Goal: Obtain resource: Download file/media

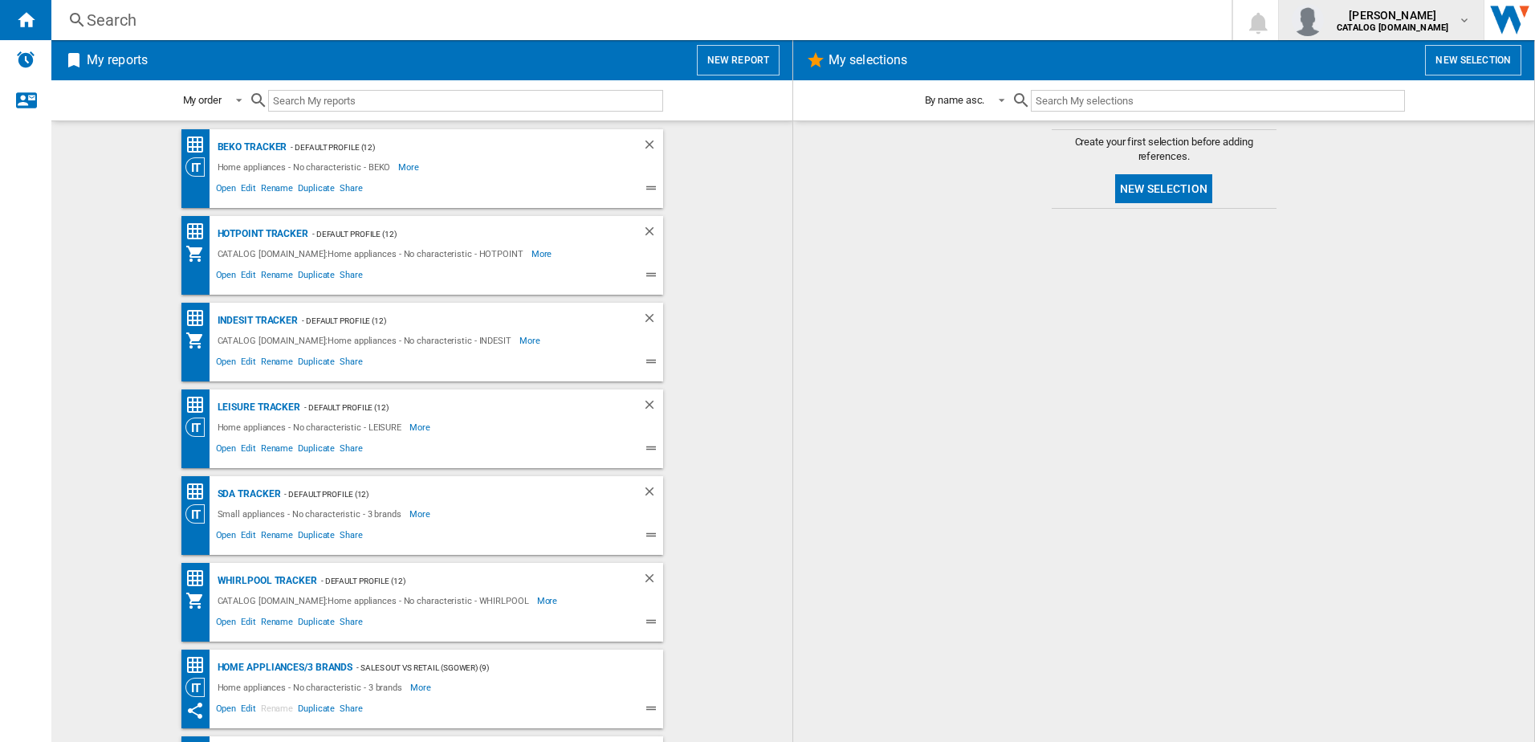
click at [1411, 16] on span "[PERSON_NAME]" at bounding box center [1393, 15] width 112 height 16
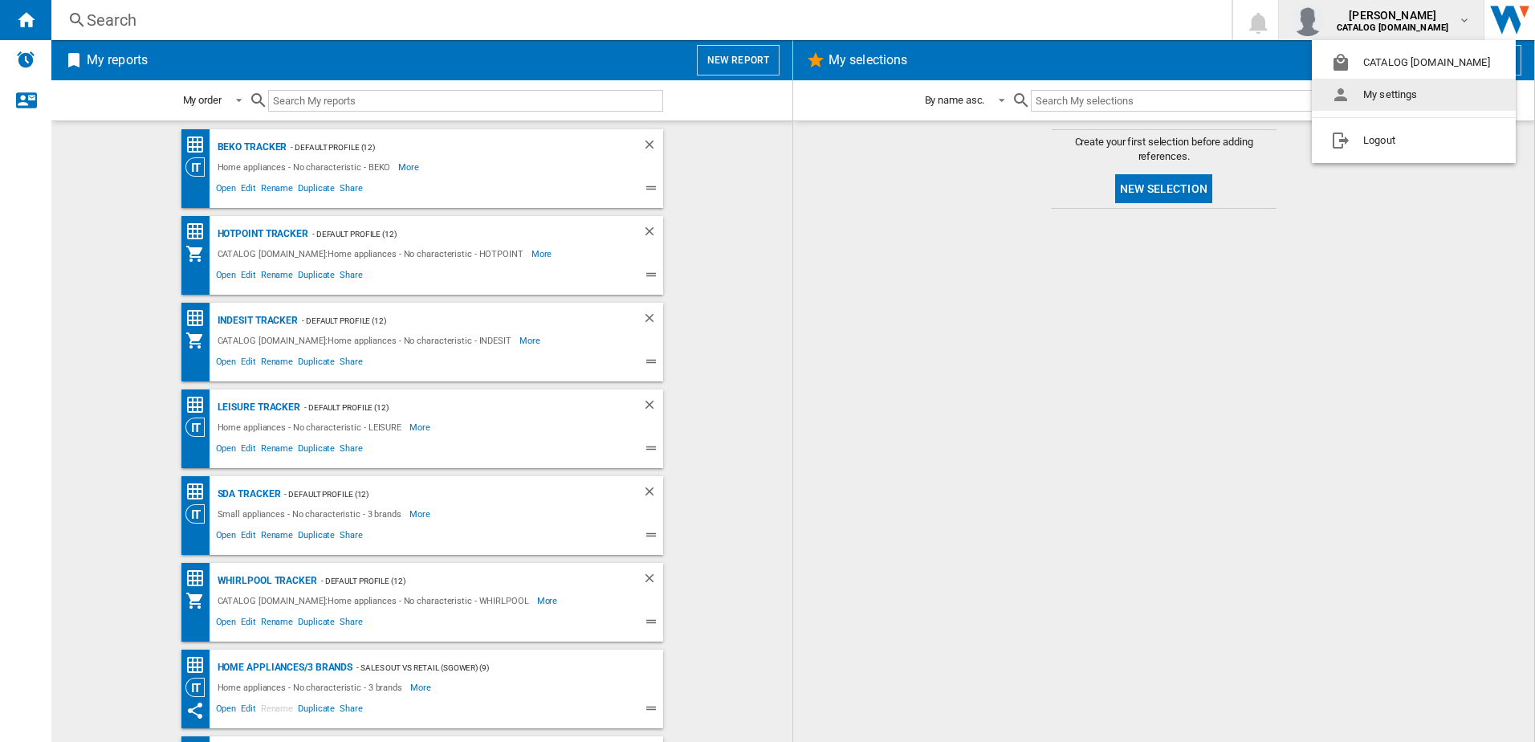
click at [1399, 96] on button "My settings" at bounding box center [1414, 95] width 204 height 32
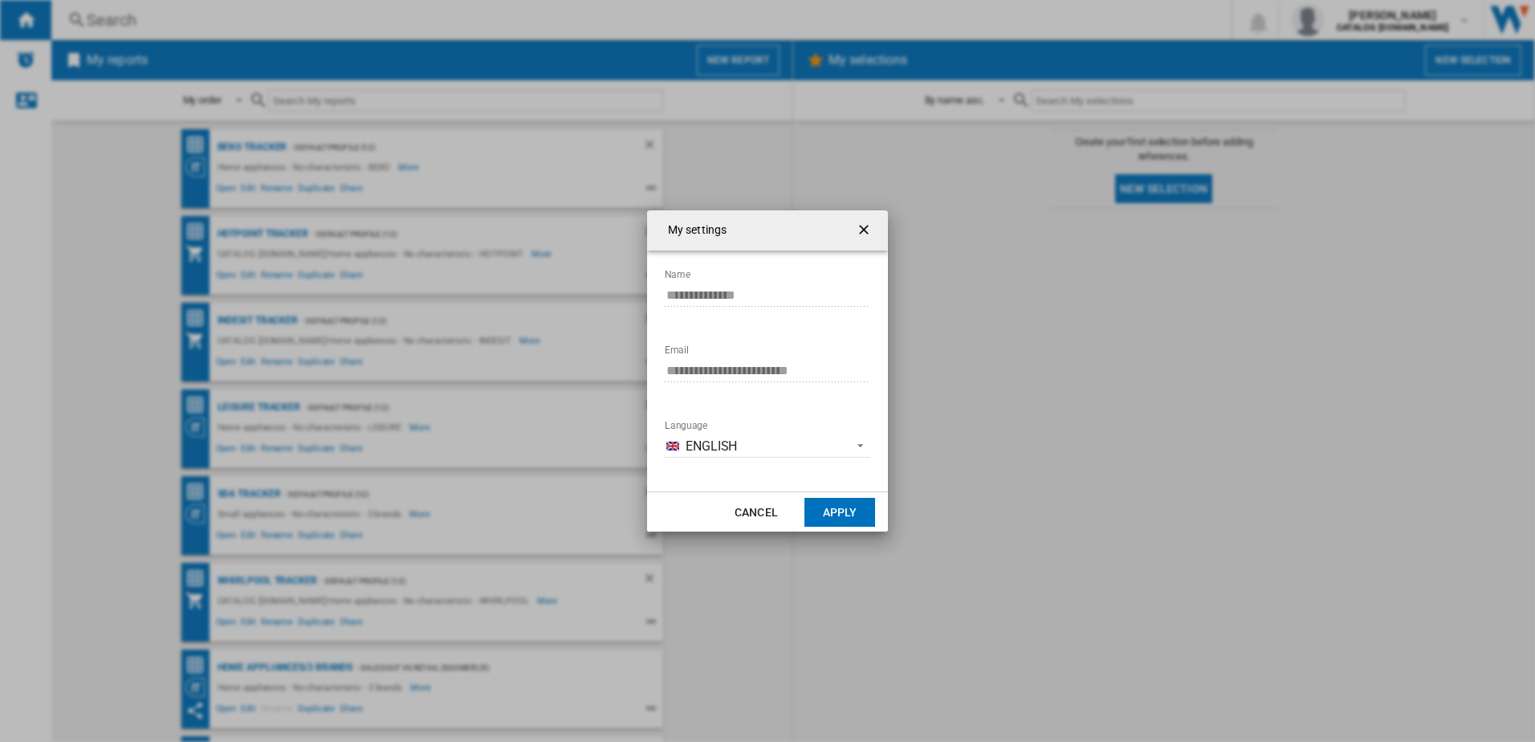
click at [650, 288] on md-dialog-content "**********" at bounding box center [767, 371] width 241 height 241
click at [1299, 383] on div "**********" at bounding box center [767, 371] width 1535 height 742
click at [871, 229] on ng-md-icon "getI18NText('BUTTONS.CLOSE_DIALOG')" at bounding box center [865, 231] width 19 height 19
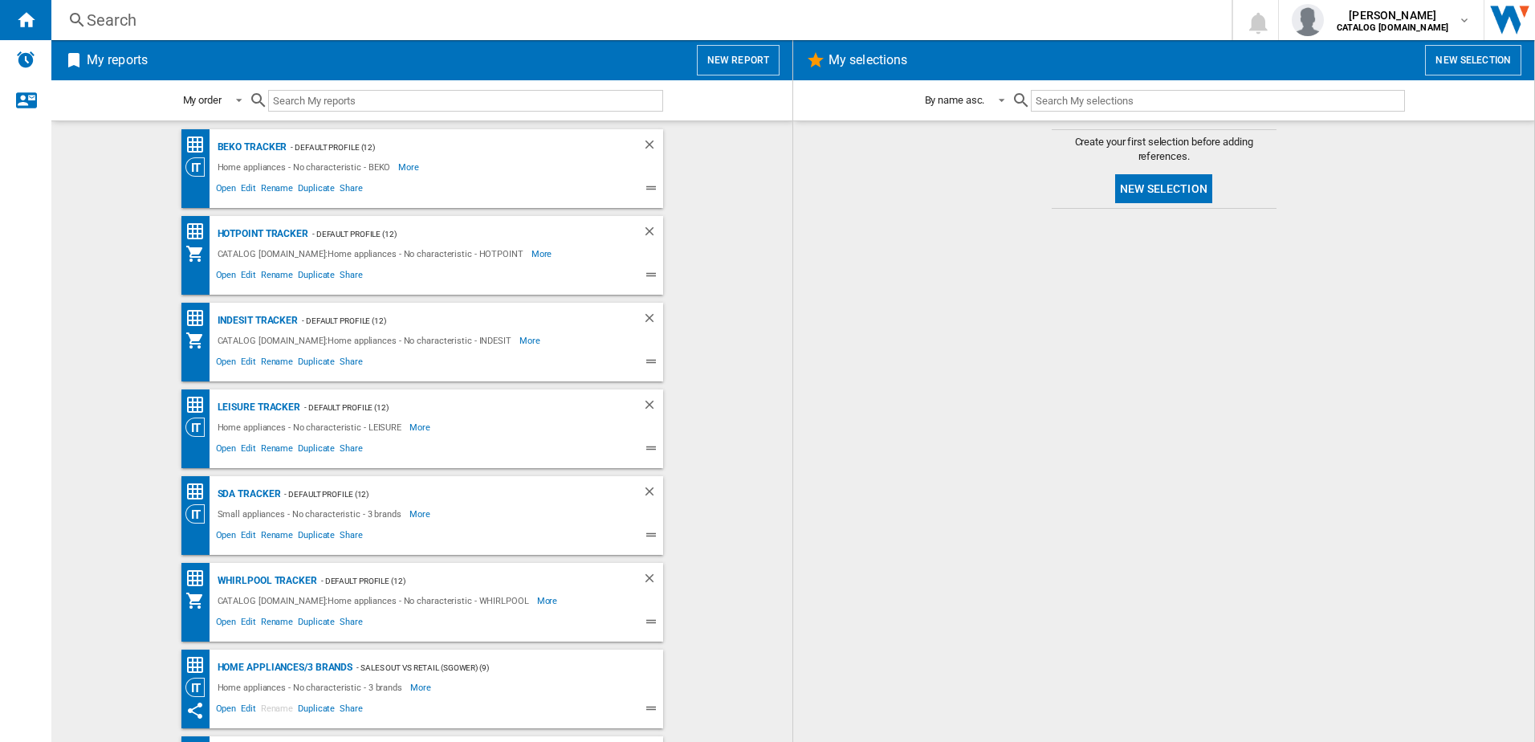
click at [244, 137] on div "BEKO Tracker - Default profile (12) Home appliances - No characteristic - BEKO …" at bounding box center [422, 168] width 482 height 79
click at [247, 140] on div "BEKO Tracker" at bounding box center [251, 147] width 74 height 20
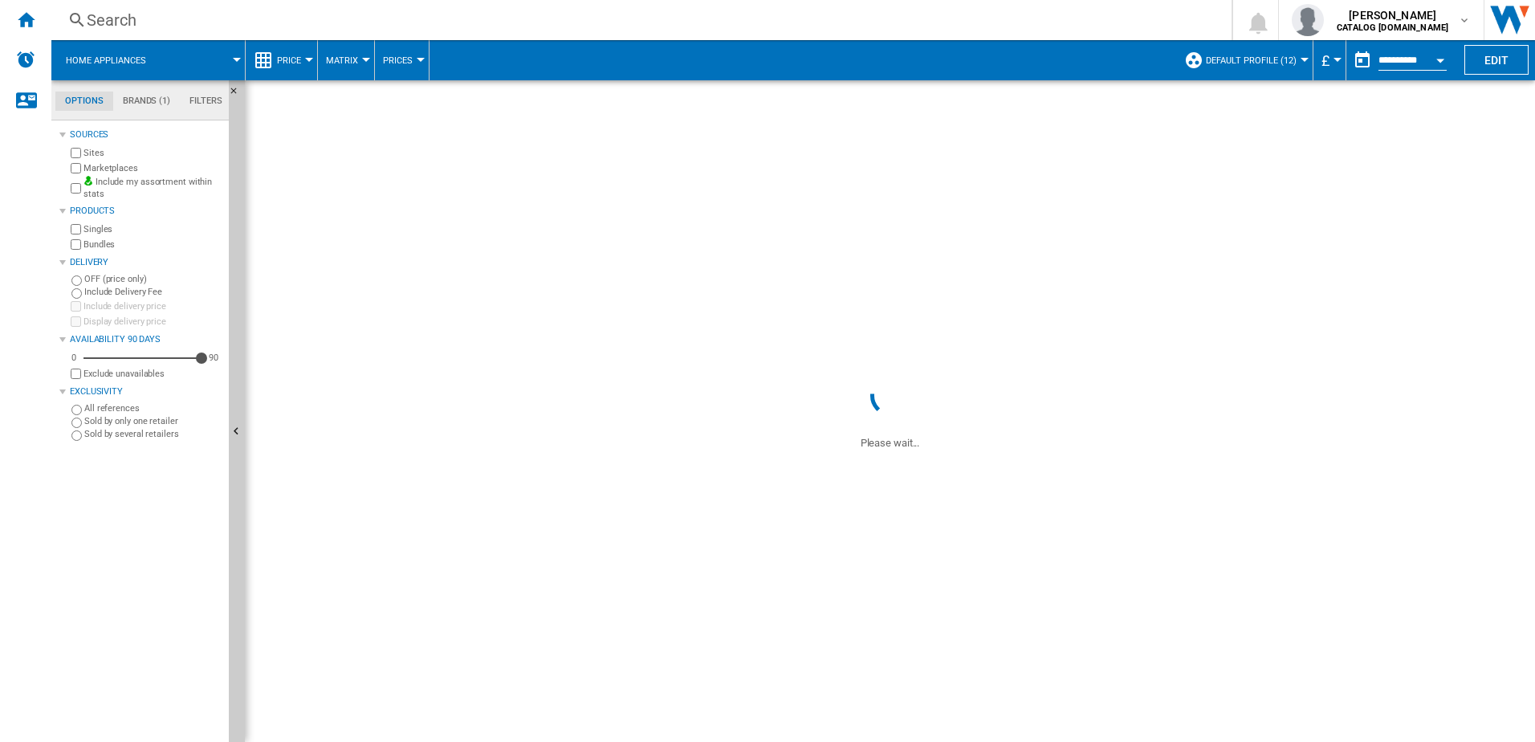
click at [1427, 61] on button "Open calendar" at bounding box center [1440, 57] width 29 height 29
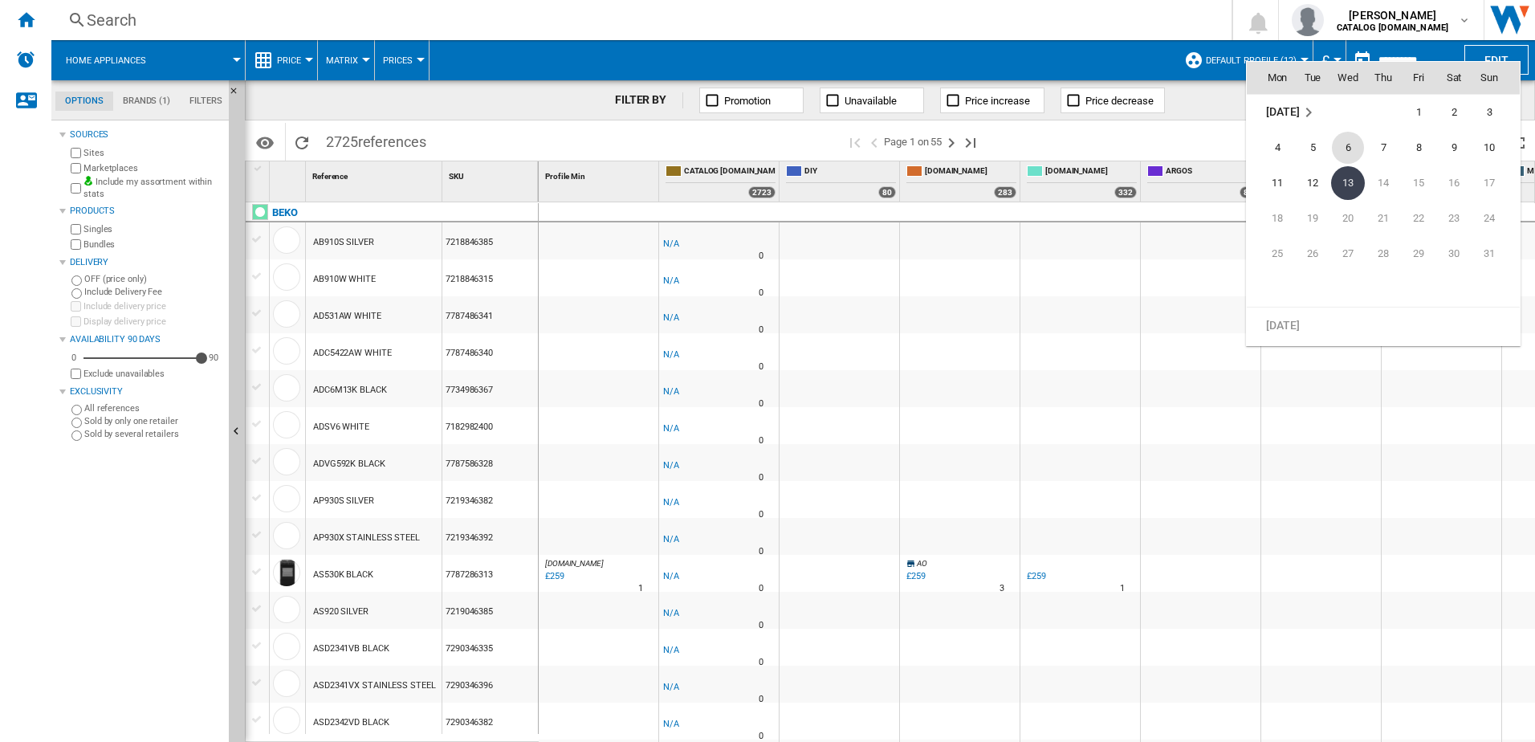
click at [1354, 147] on span "6" at bounding box center [1348, 148] width 32 height 32
type input "**********"
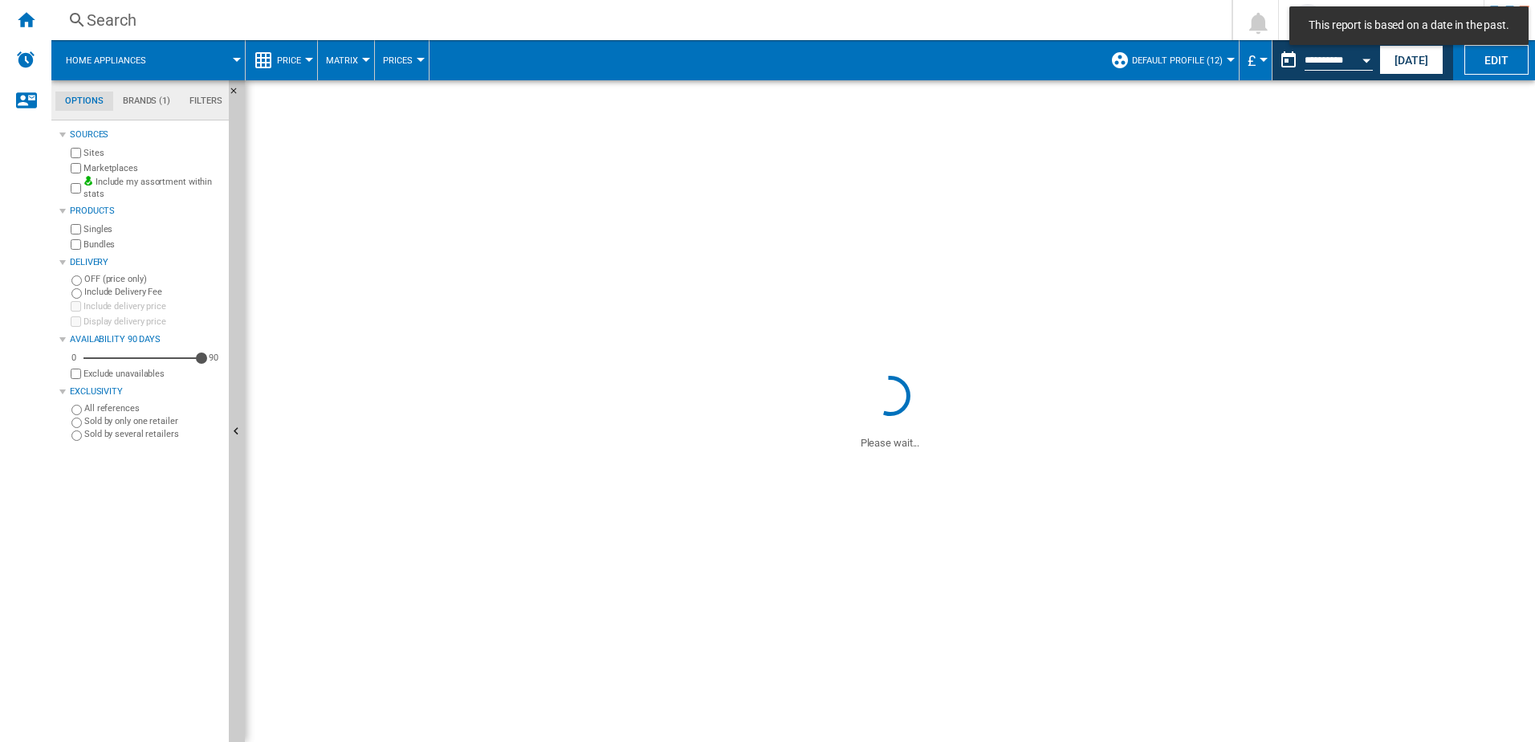
click at [1356, 66] on button "Open calendar" at bounding box center [1366, 57] width 29 height 29
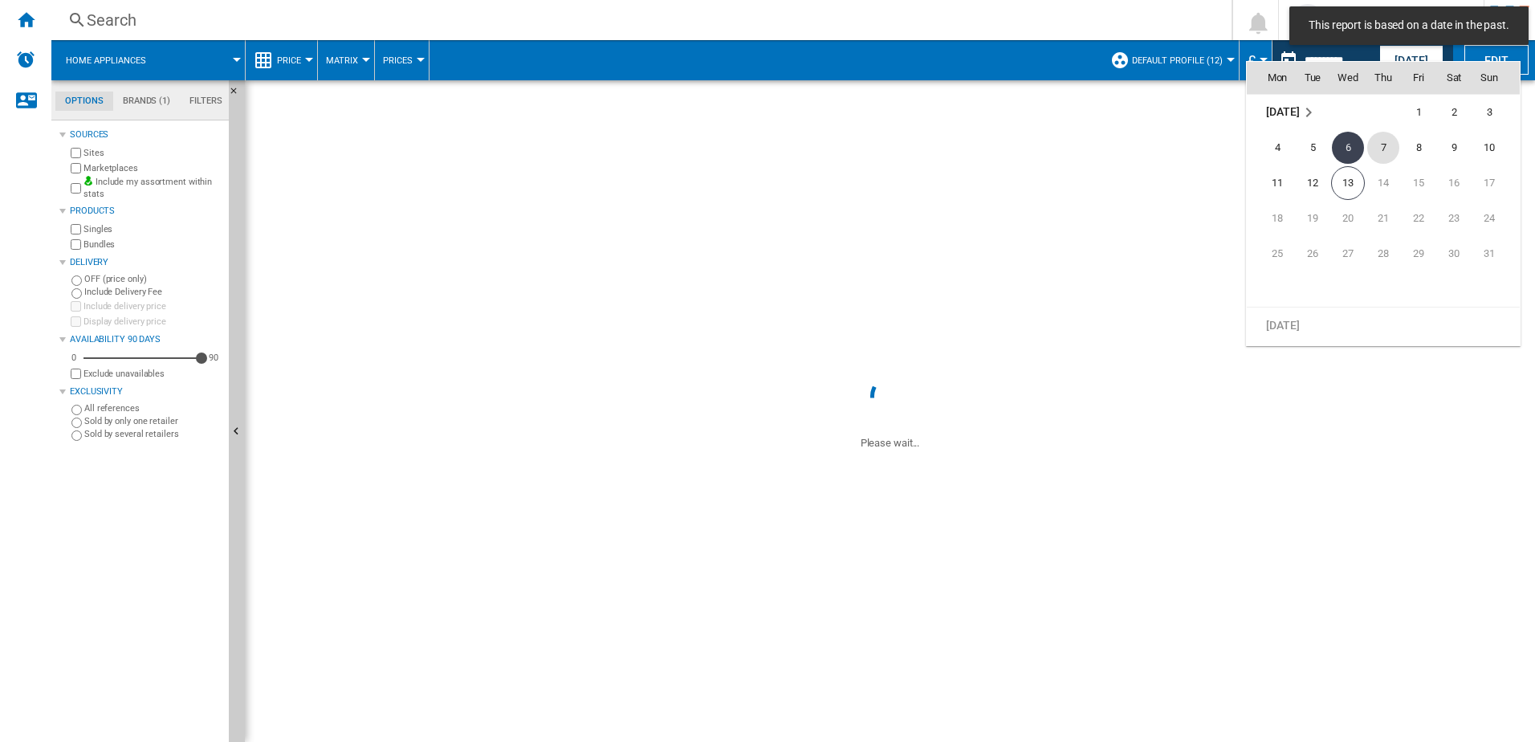
click at [1391, 149] on span "7" at bounding box center [1384, 148] width 32 height 32
type input "**********"
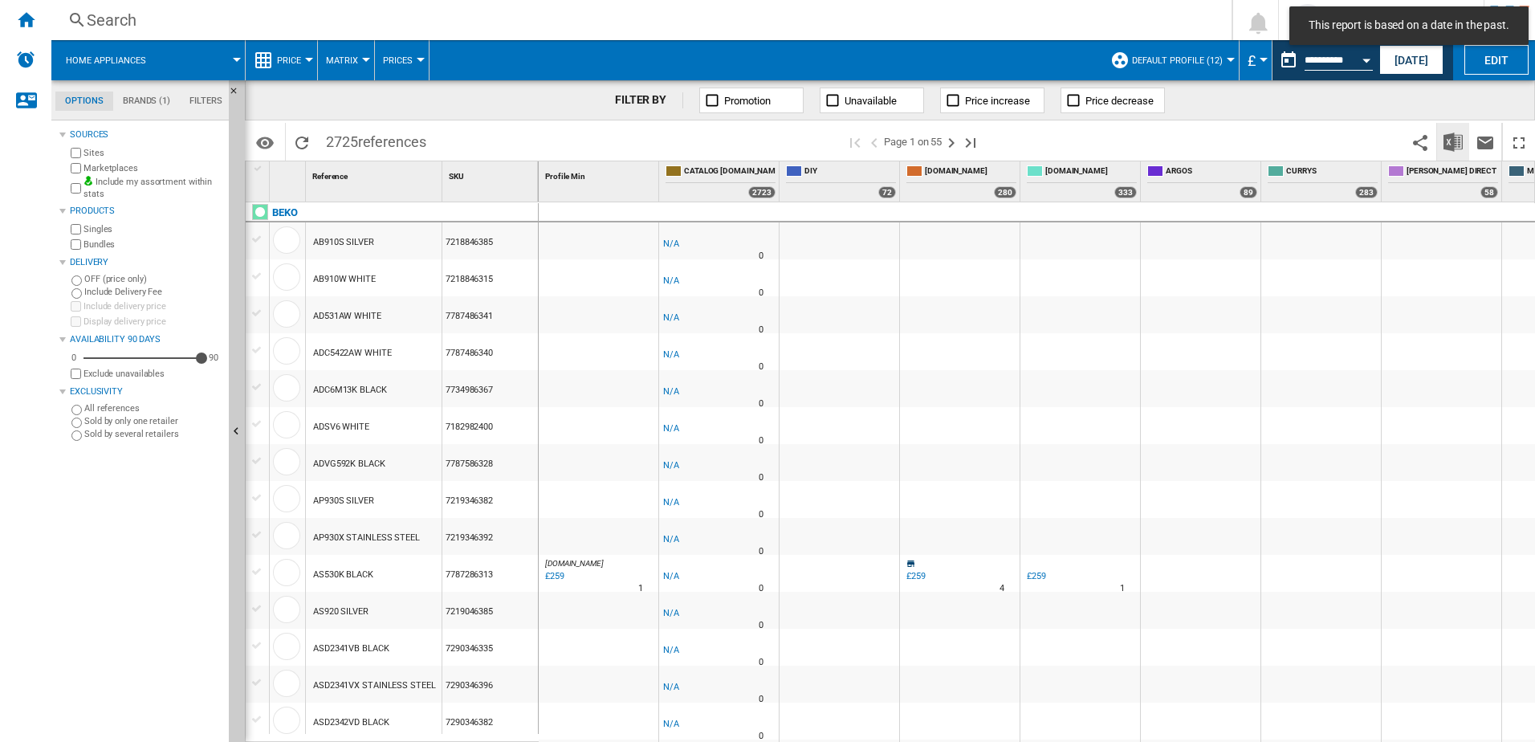
click at [1455, 137] on img "Download in Excel" at bounding box center [1453, 142] width 19 height 19
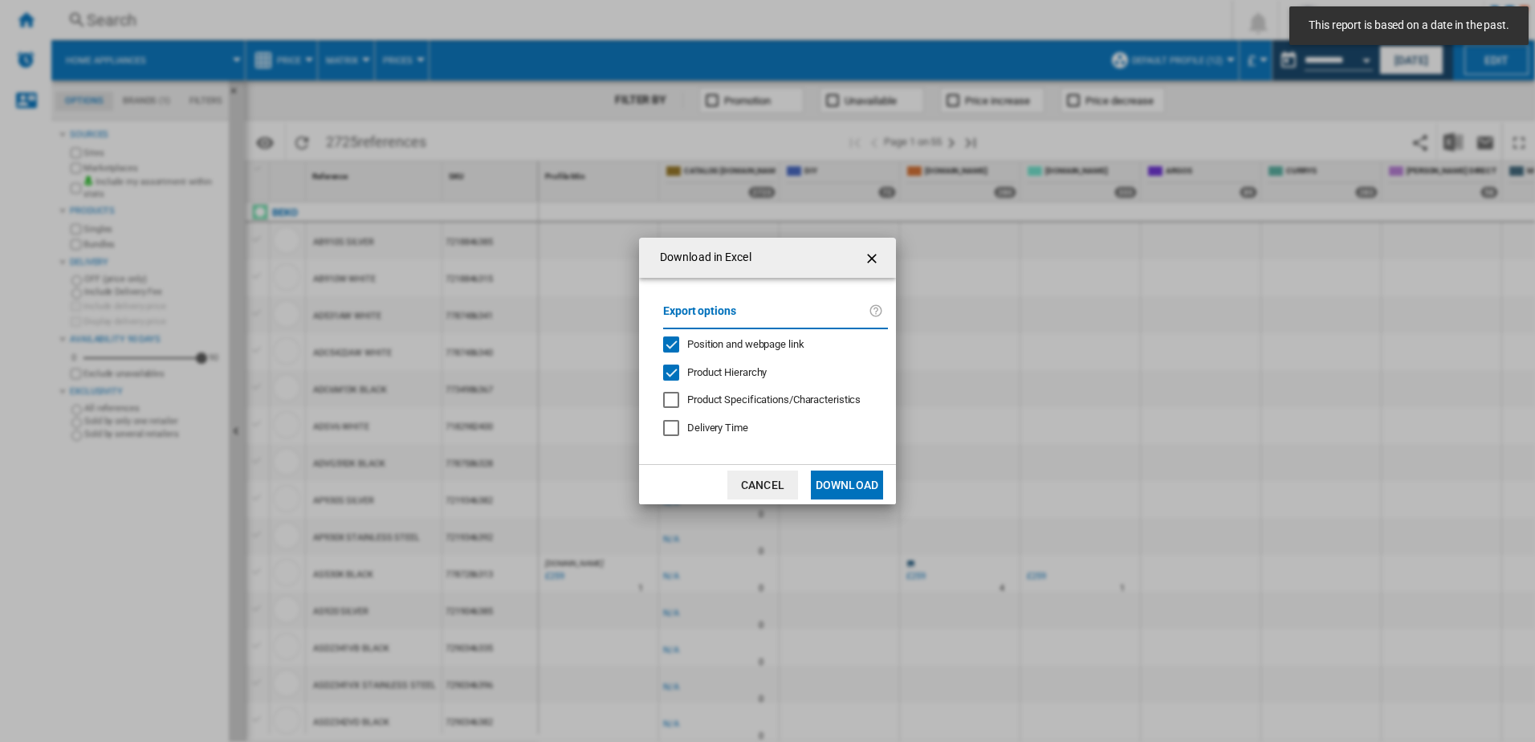
click at [855, 475] on button "Download" at bounding box center [847, 485] width 72 height 29
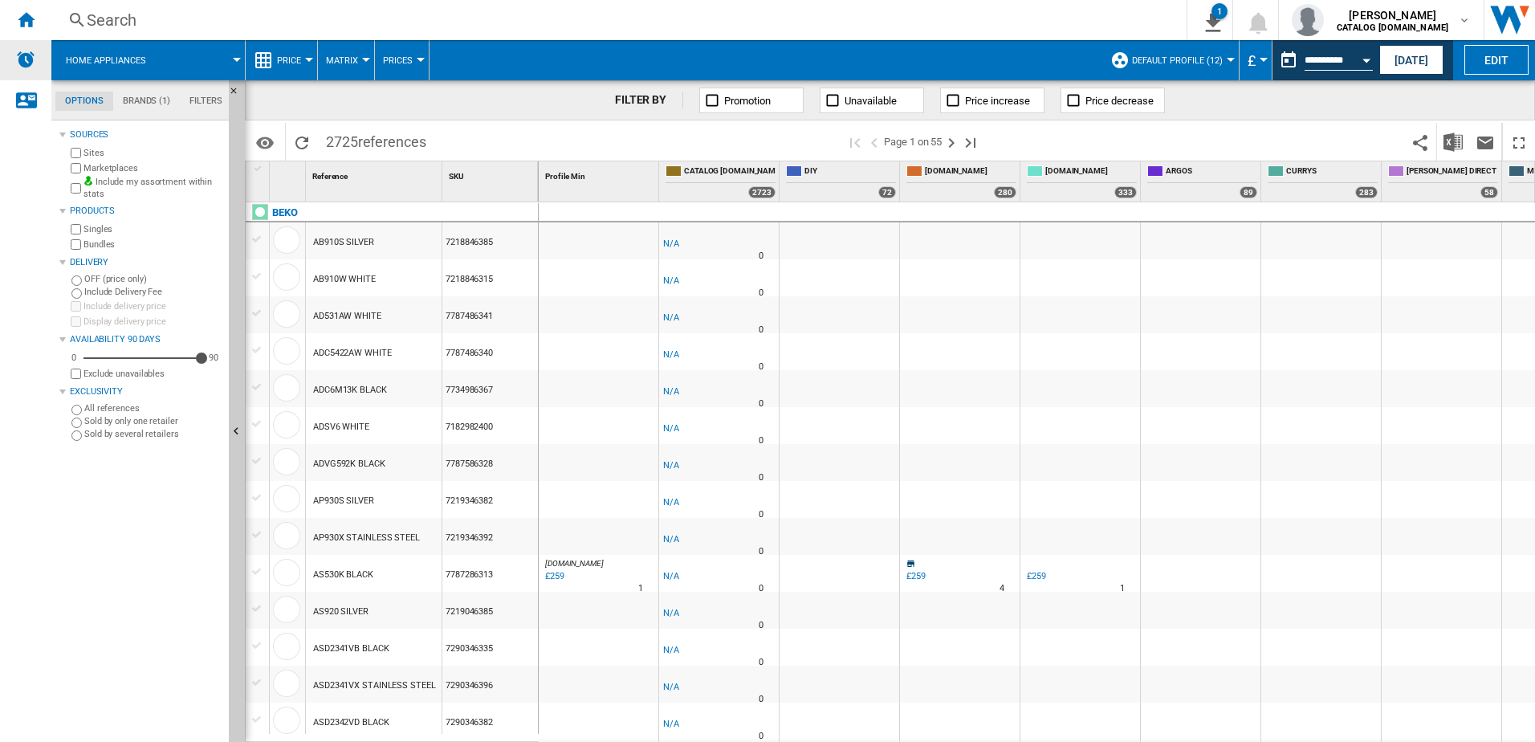
click at [29, 14] on ng-md-icon "Home" at bounding box center [25, 19] width 19 height 19
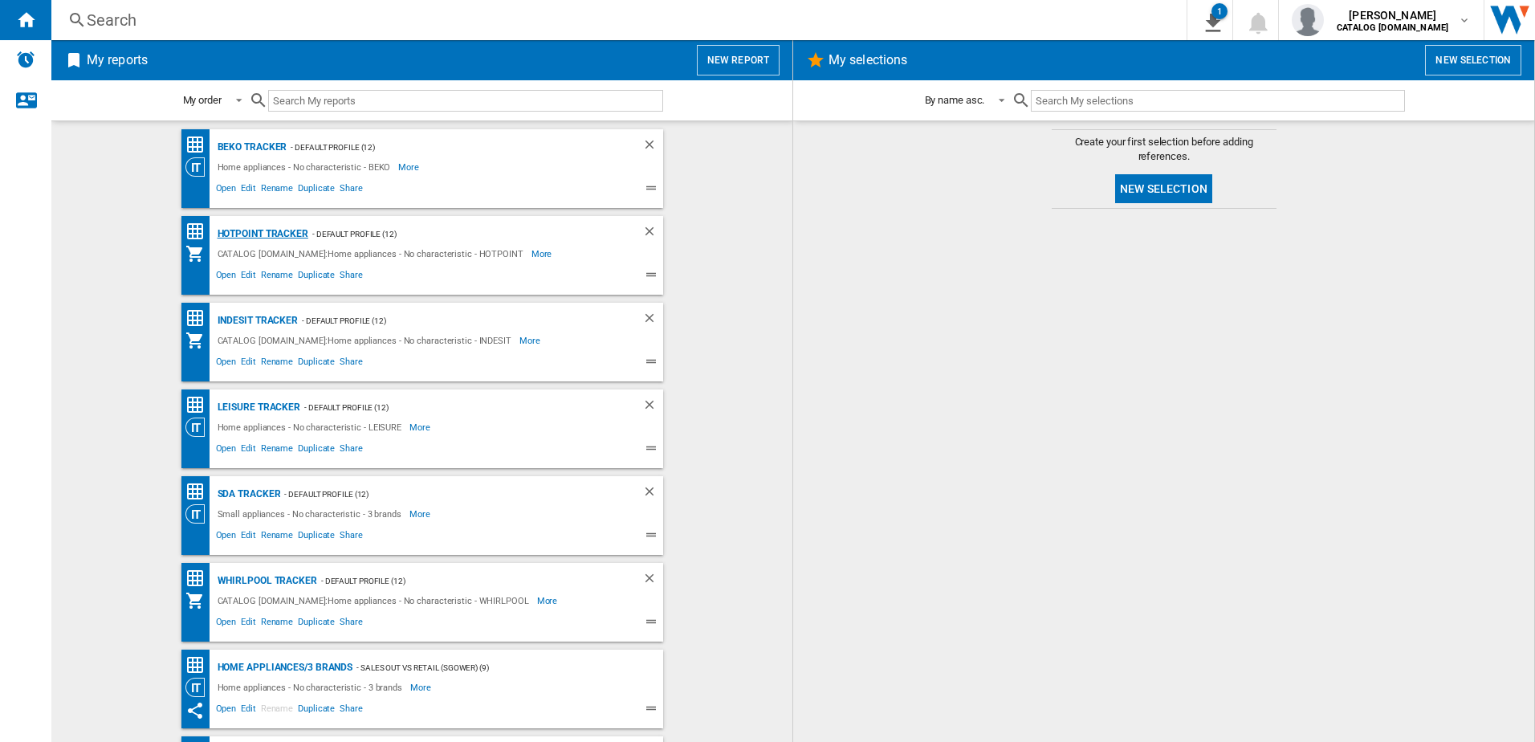
drag, startPoint x: 263, startPoint y: 229, endPoint x: 499, endPoint y: 262, distance: 238.4
click at [263, 229] on div "Hotpoint Tracker" at bounding box center [261, 234] width 95 height 20
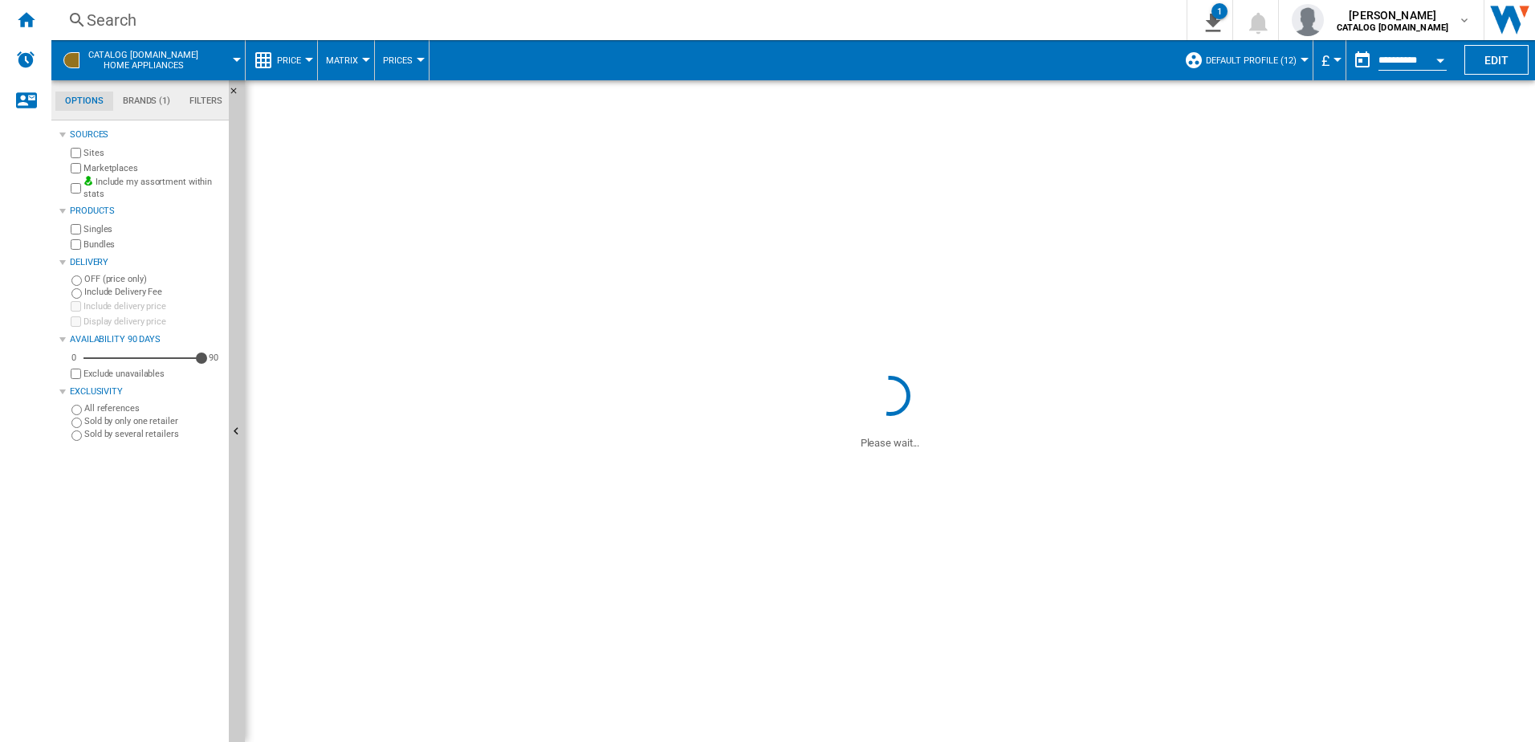
click at [1443, 59] on div "Open calendar" at bounding box center [1441, 61] width 8 height 4
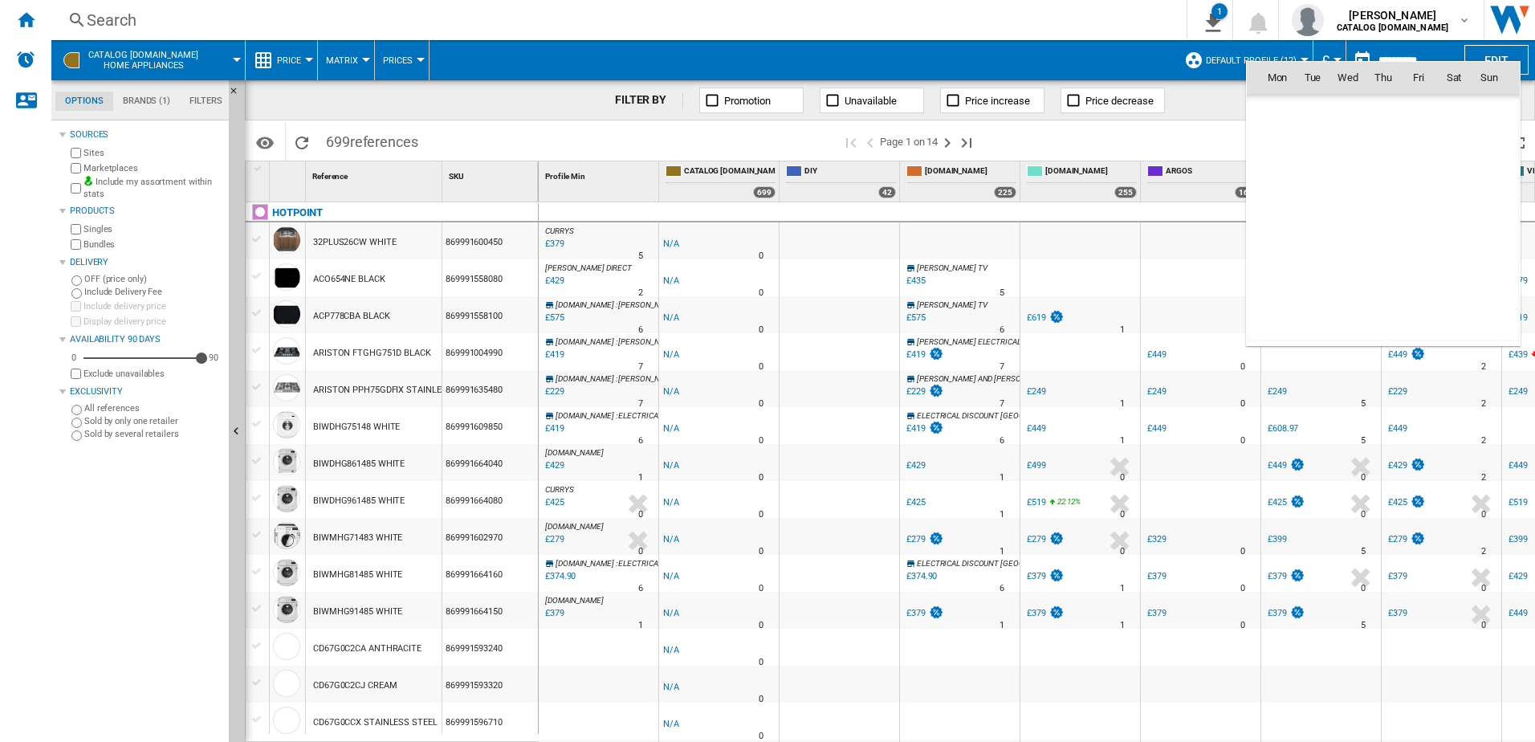
scroll to position [7661, 0]
click at [1384, 148] on span "7" at bounding box center [1384, 148] width 32 height 32
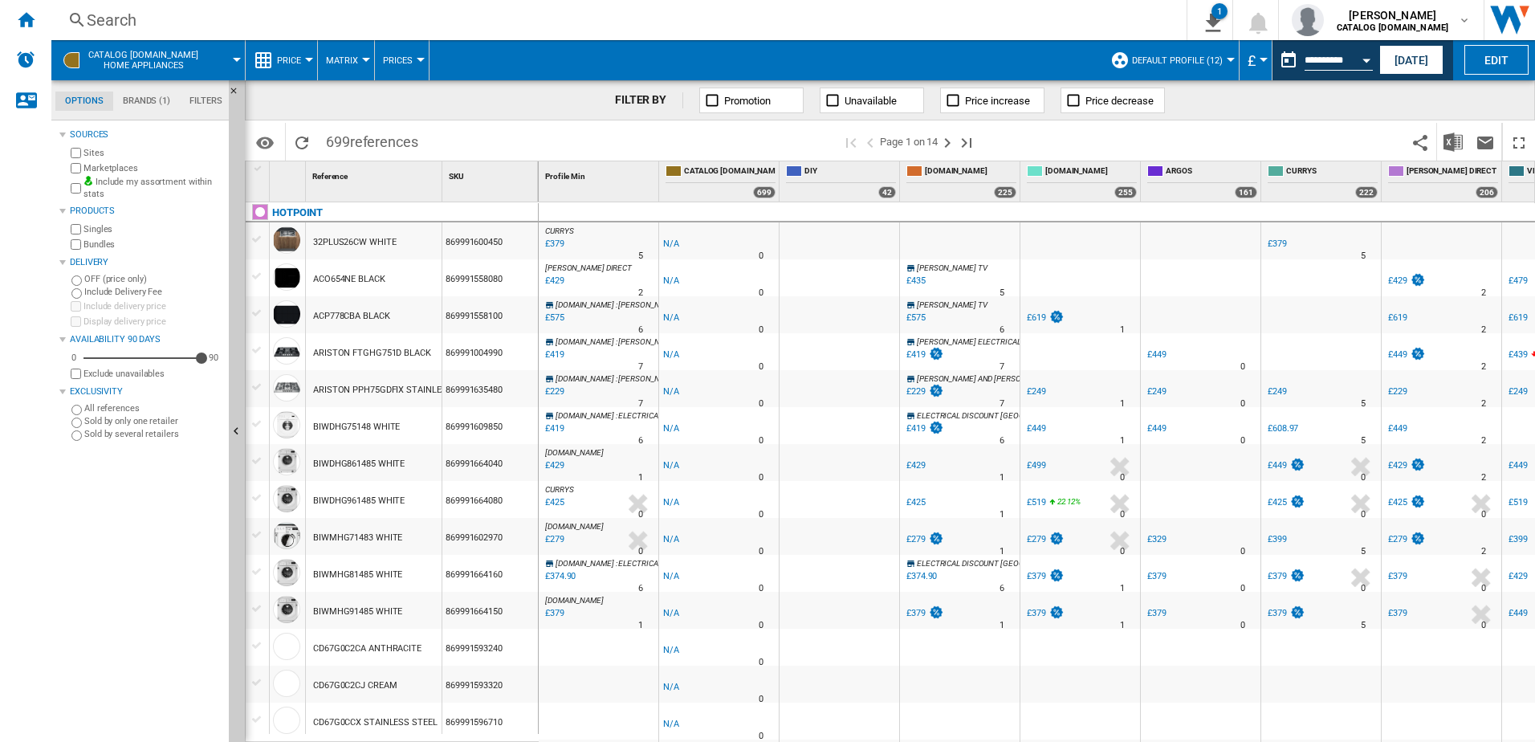
type input "**********"
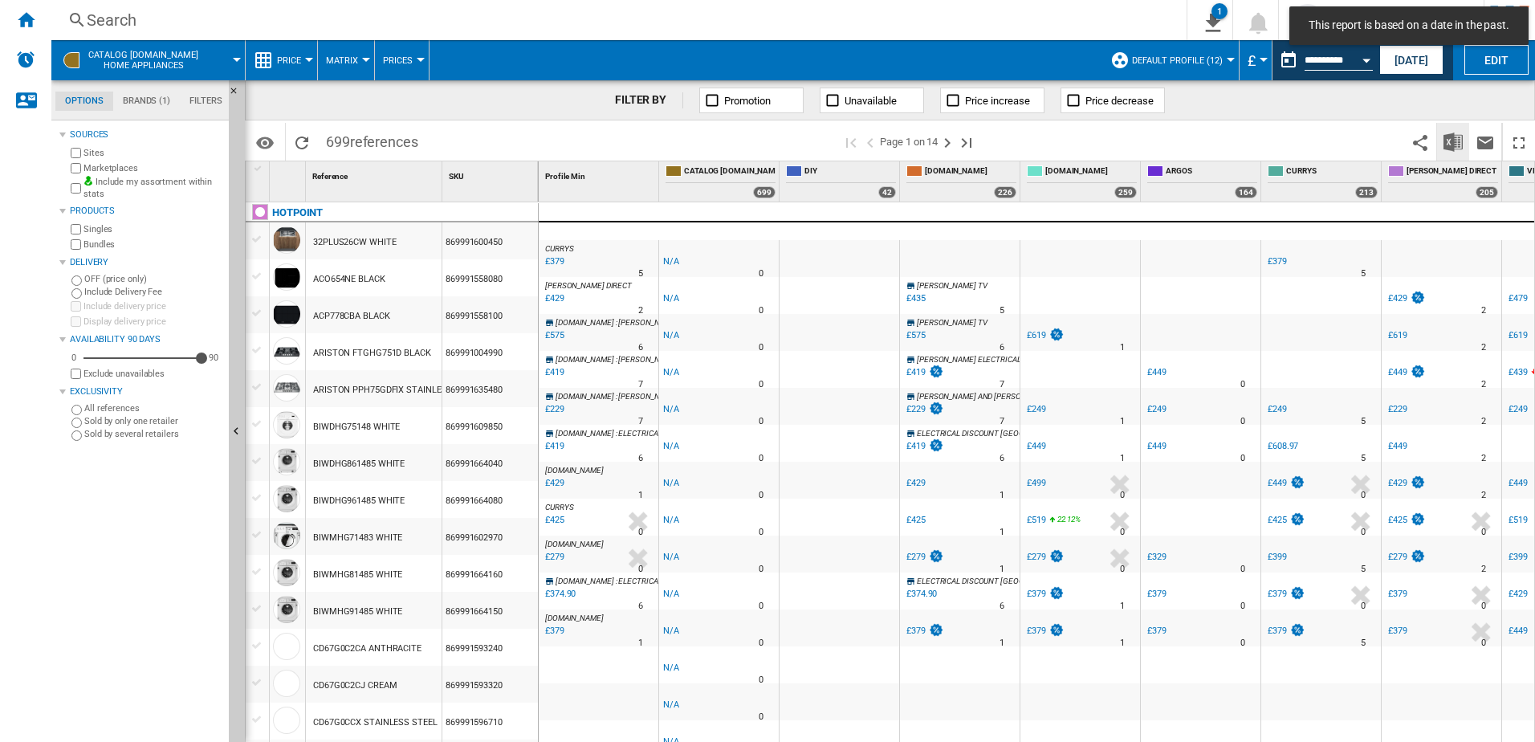
click at [1451, 148] on img "Download in Excel" at bounding box center [1453, 142] width 19 height 19
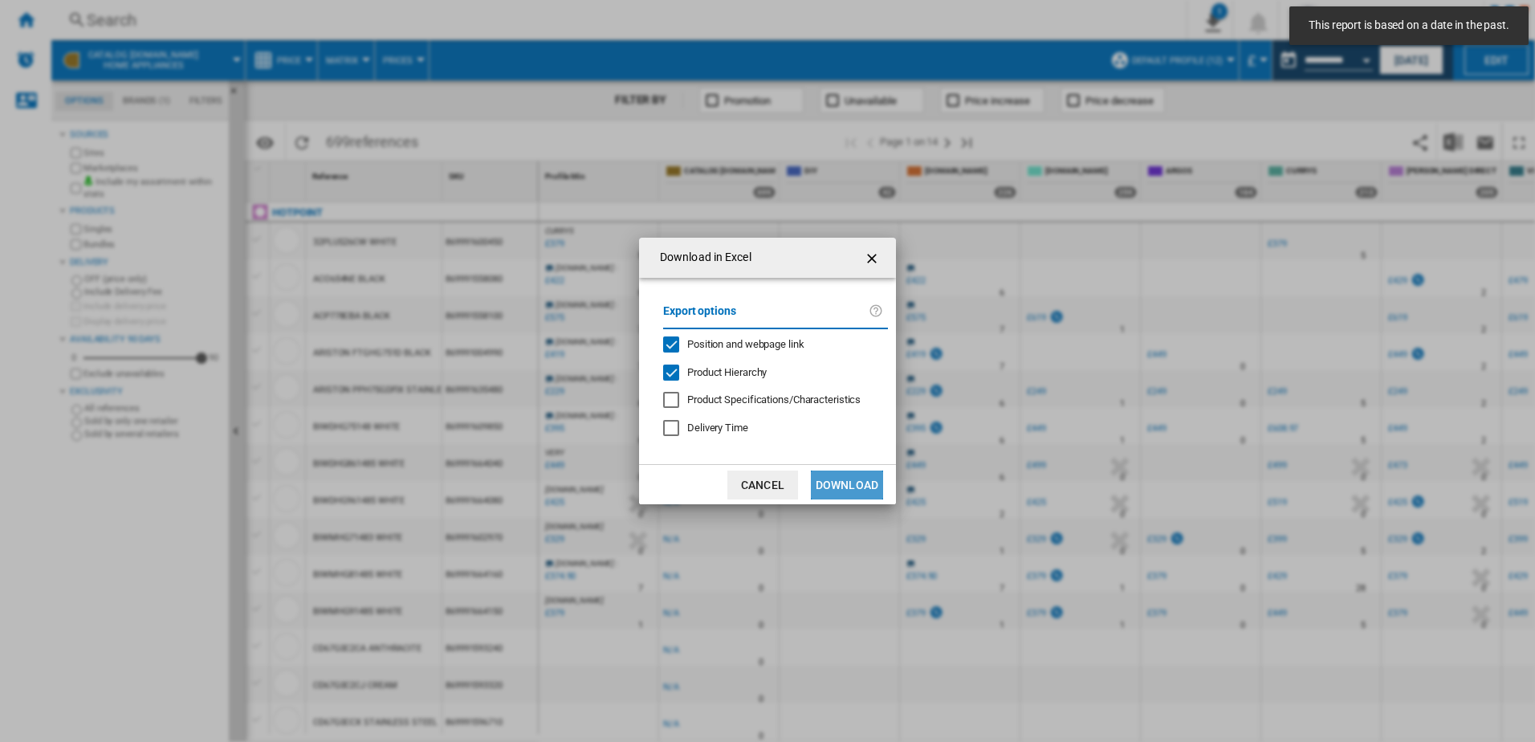
click at [858, 491] on button "Download" at bounding box center [847, 485] width 72 height 29
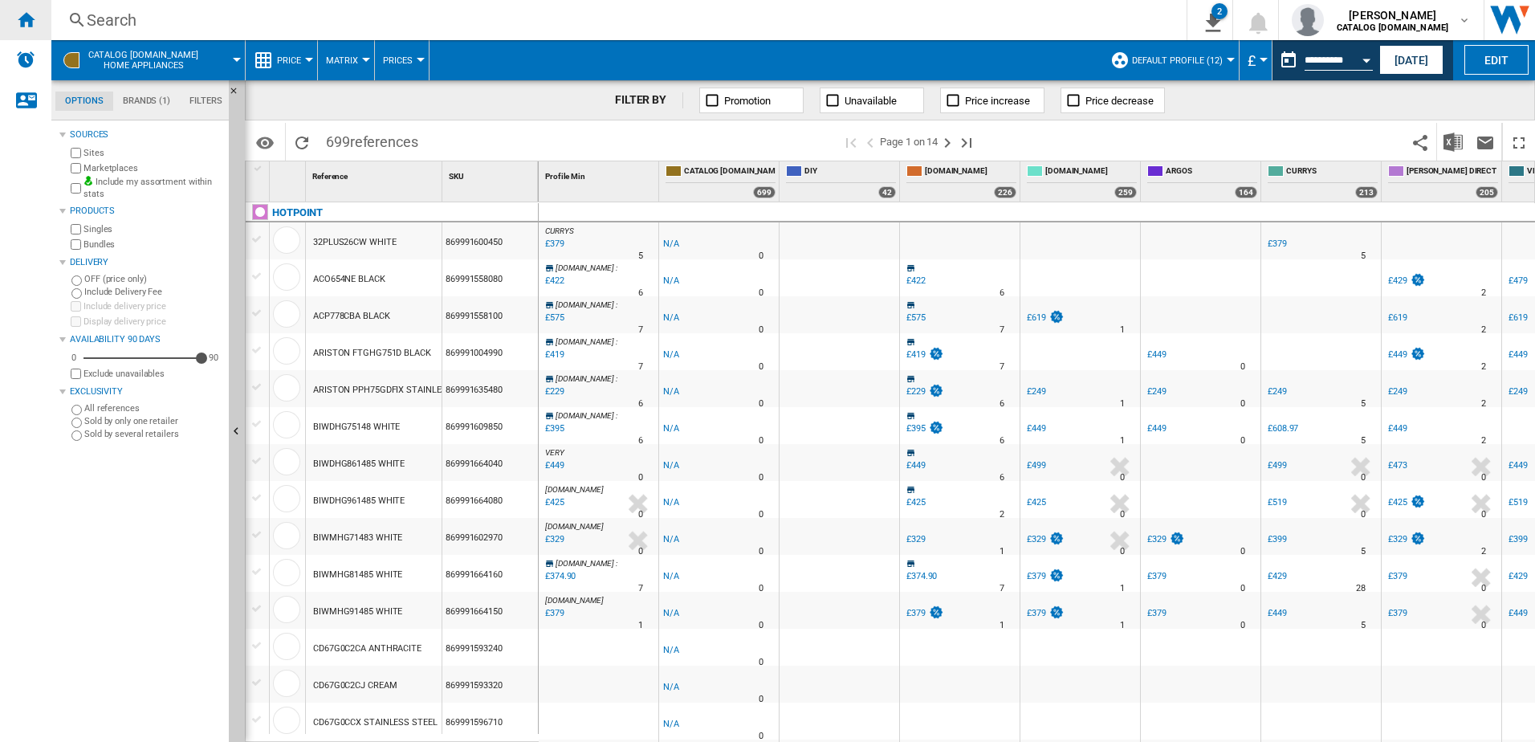
drag, startPoint x: 15, startPoint y: 10, endPoint x: 48, endPoint y: 18, distance: 33.9
click at [15, 10] on div "Home" at bounding box center [25, 20] width 51 height 40
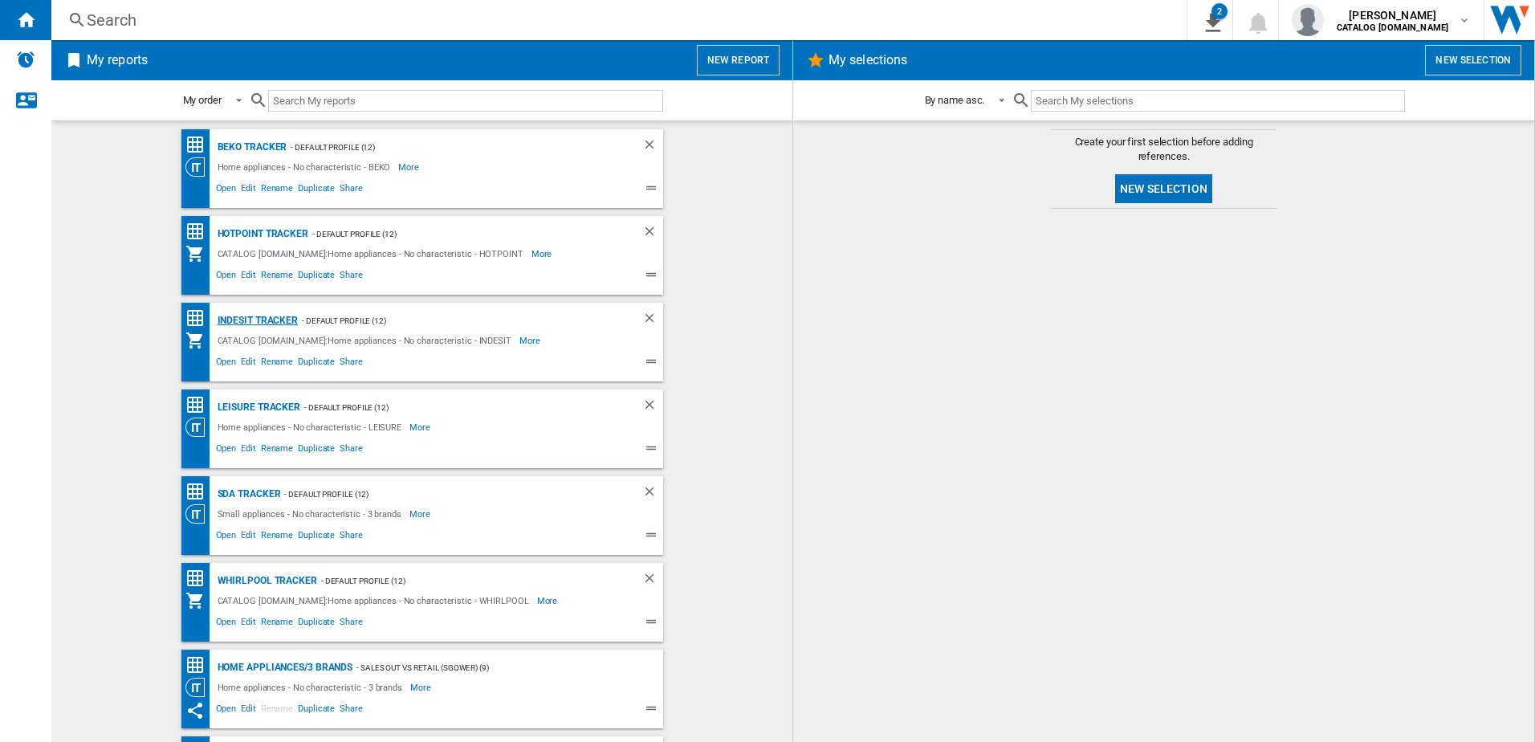
click at [251, 325] on div "Indesit Tracker" at bounding box center [256, 321] width 85 height 20
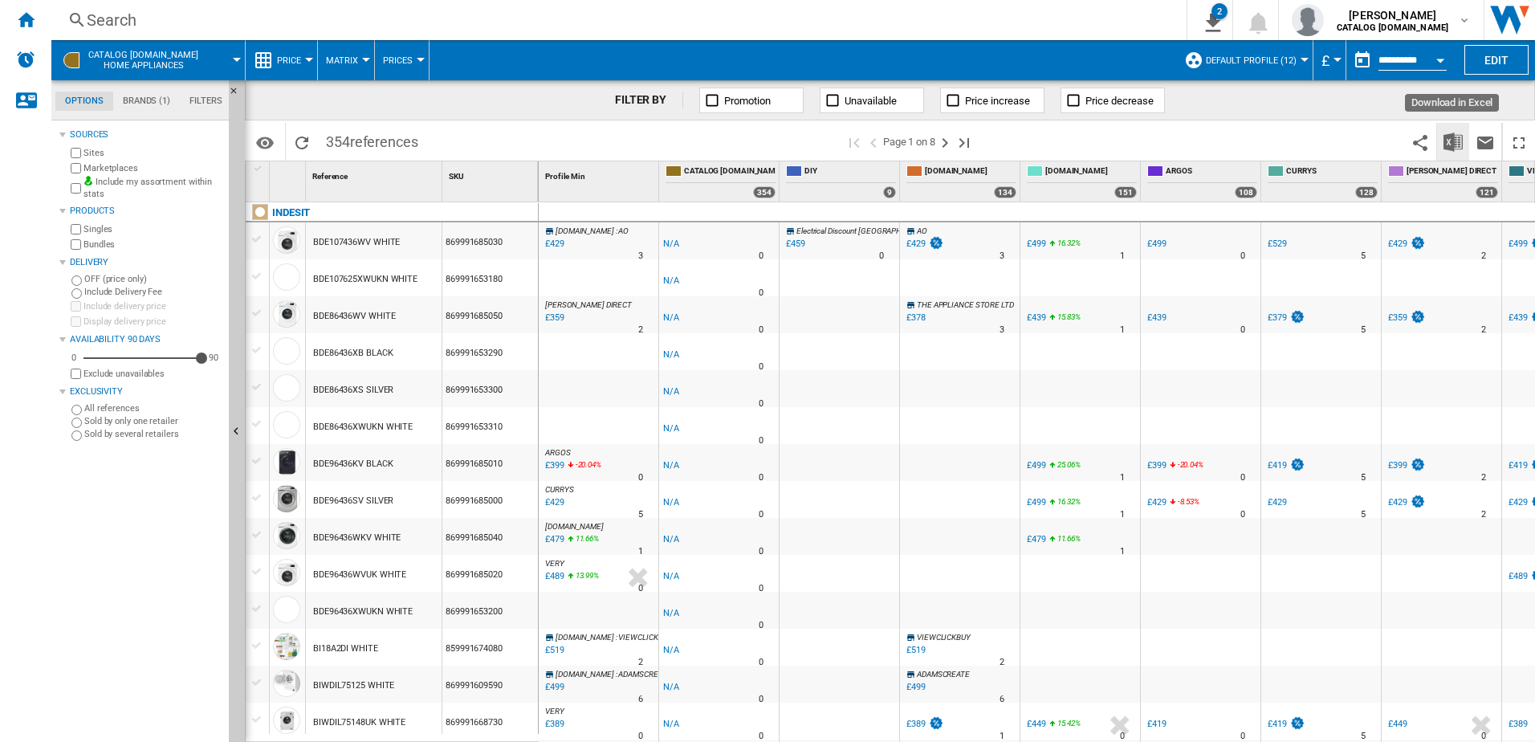
click at [1455, 140] on img "Download in Excel" at bounding box center [1453, 142] width 19 height 19
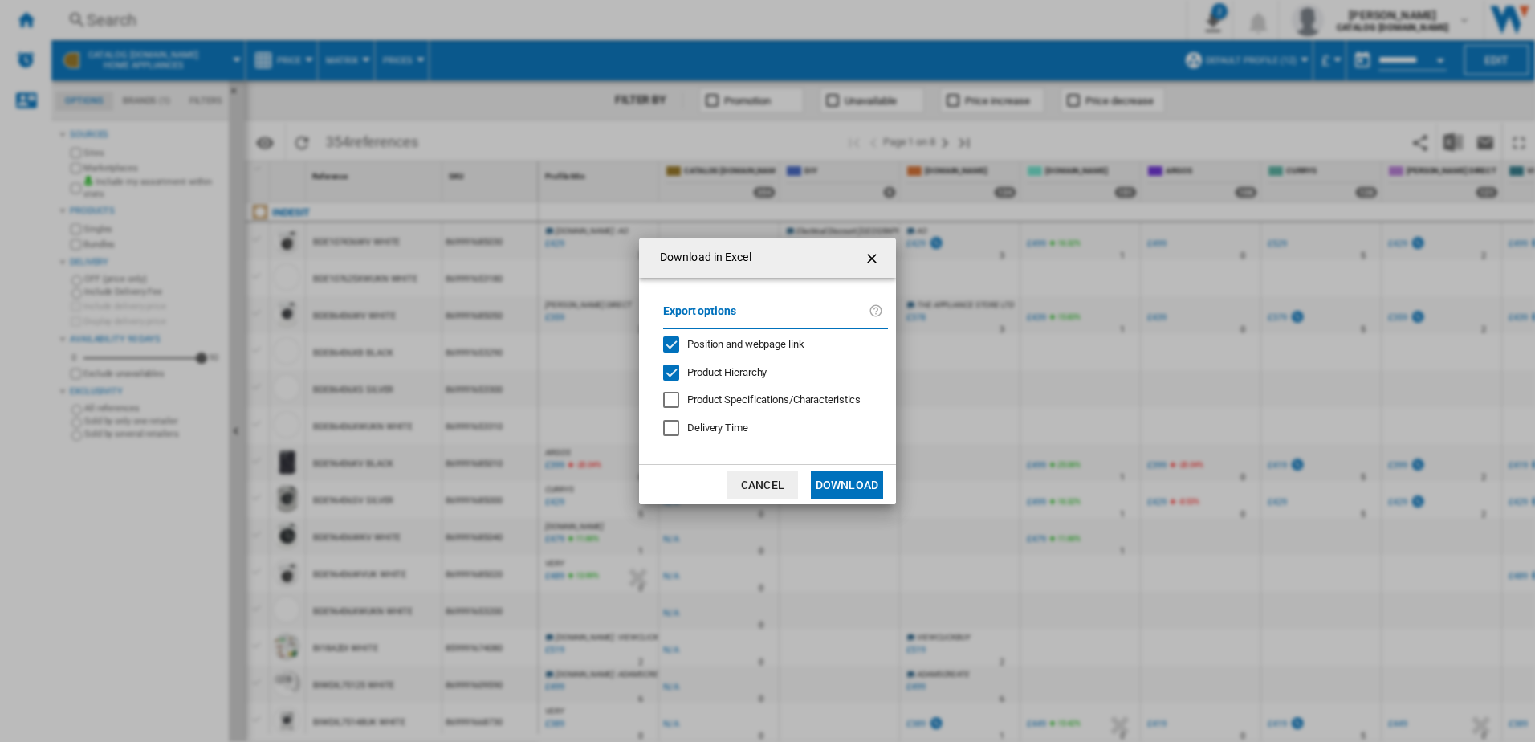
click at [862, 487] on button "Download" at bounding box center [847, 485] width 72 height 29
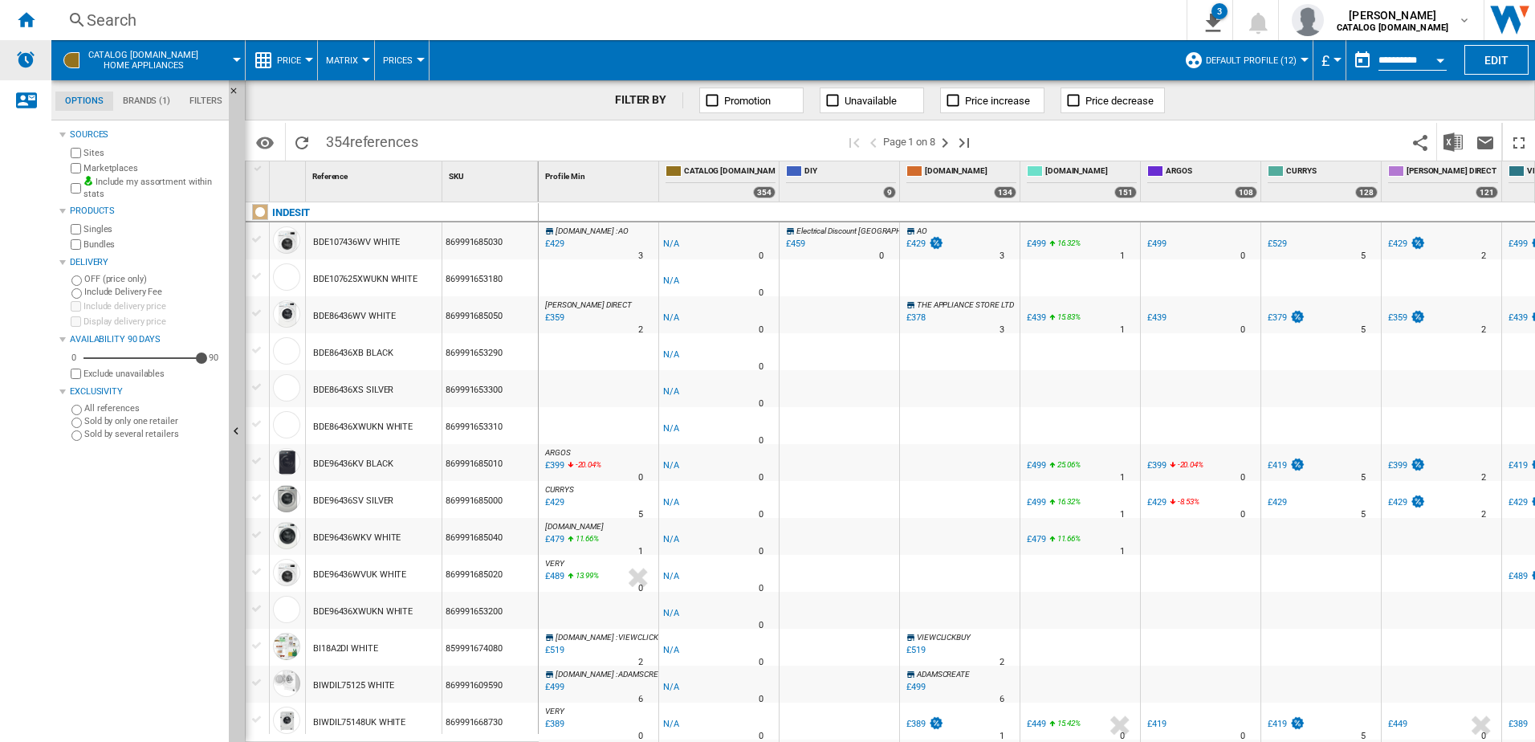
drag, startPoint x: 19, startPoint y: 20, endPoint x: 0, endPoint y: 45, distance: 31.5
click at [19, 20] on ng-md-icon "Home" at bounding box center [25, 19] width 19 height 19
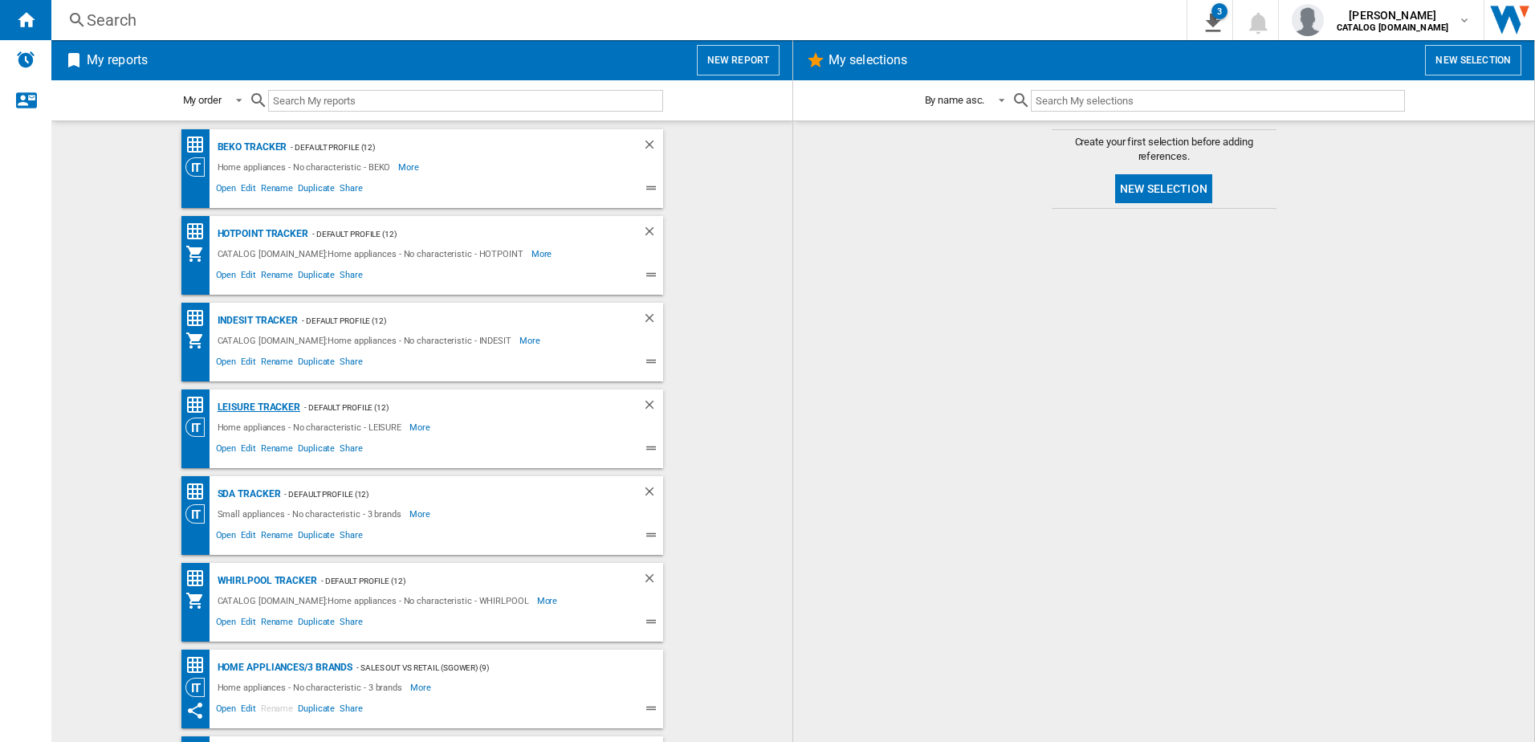
click at [270, 403] on div "LEISURE Tracker" at bounding box center [258, 408] width 88 height 20
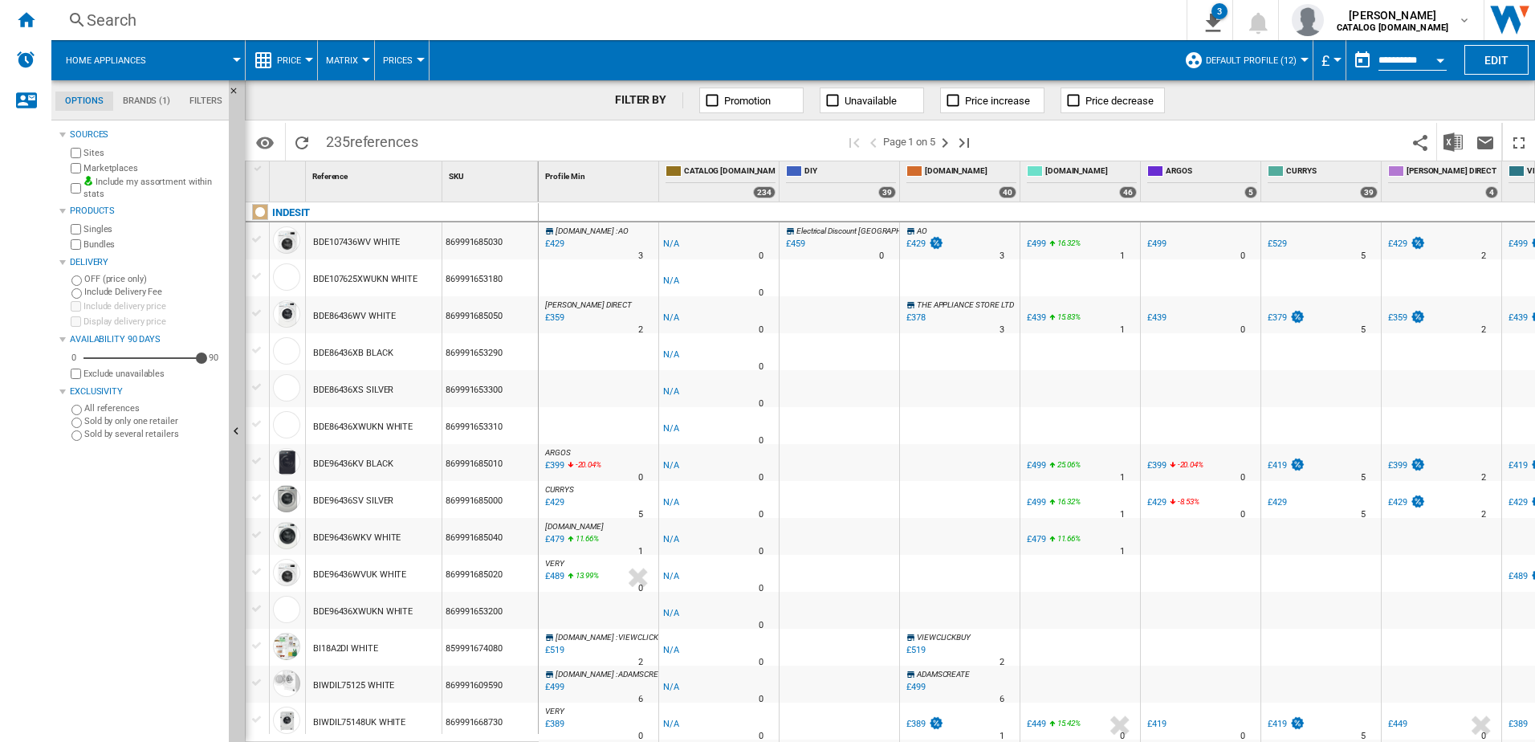
click at [1434, 59] on button "Open calendar" at bounding box center [1440, 57] width 29 height 29
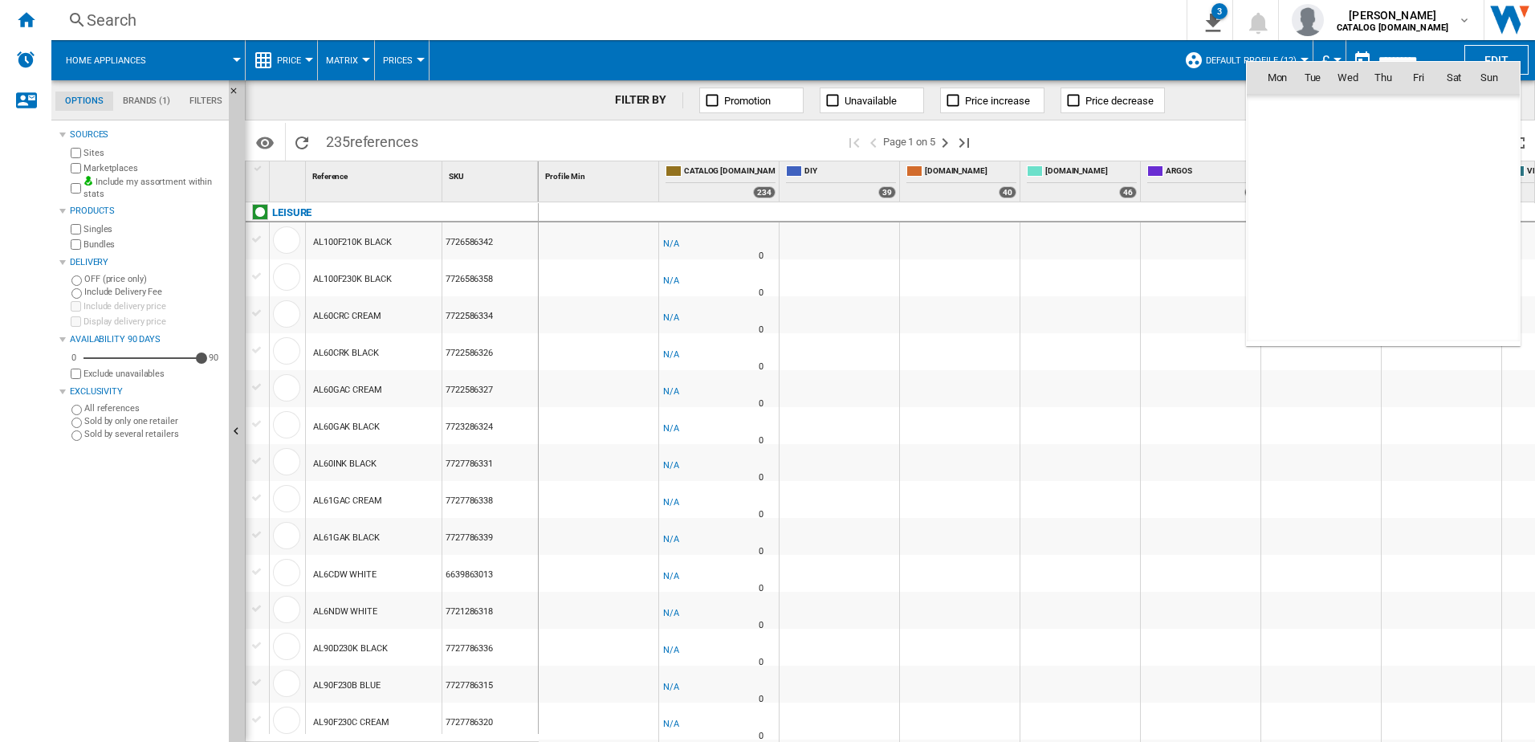
scroll to position [7661, 0]
click at [1376, 144] on span "7" at bounding box center [1384, 148] width 32 height 32
type input "**********"
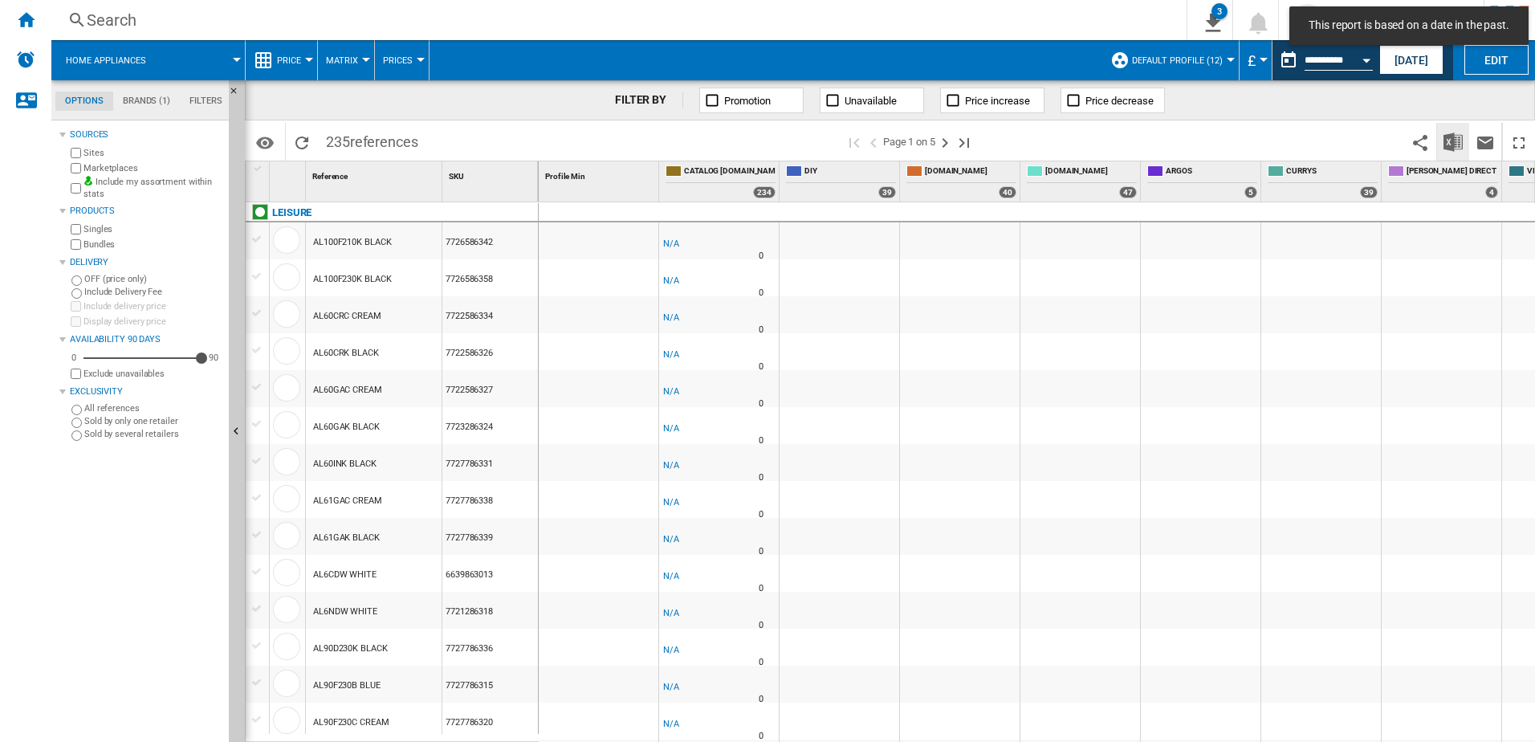
click at [1455, 133] on img "Download in Excel" at bounding box center [1453, 142] width 19 height 19
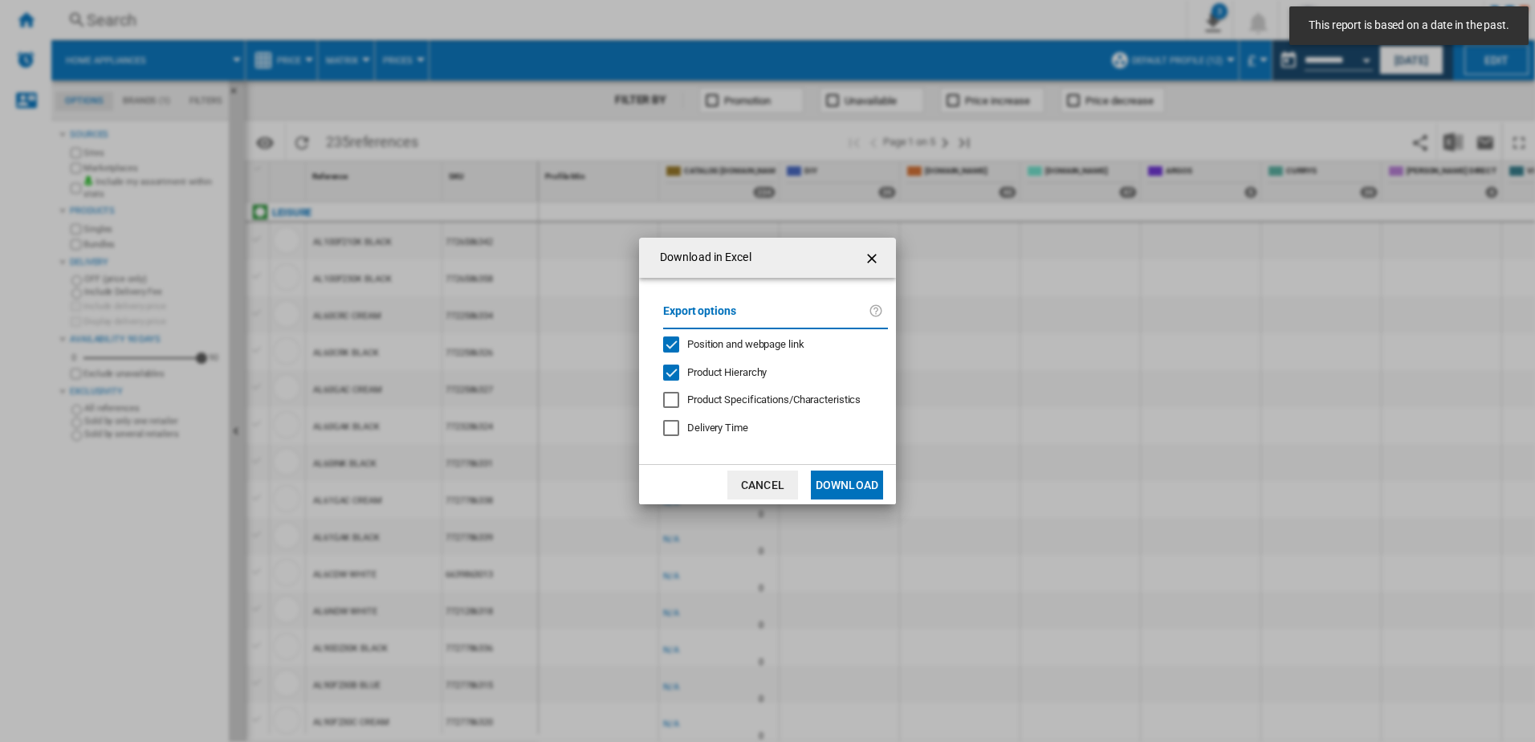
click at [856, 473] on button "Download" at bounding box center [847, 485] width 72 height 29
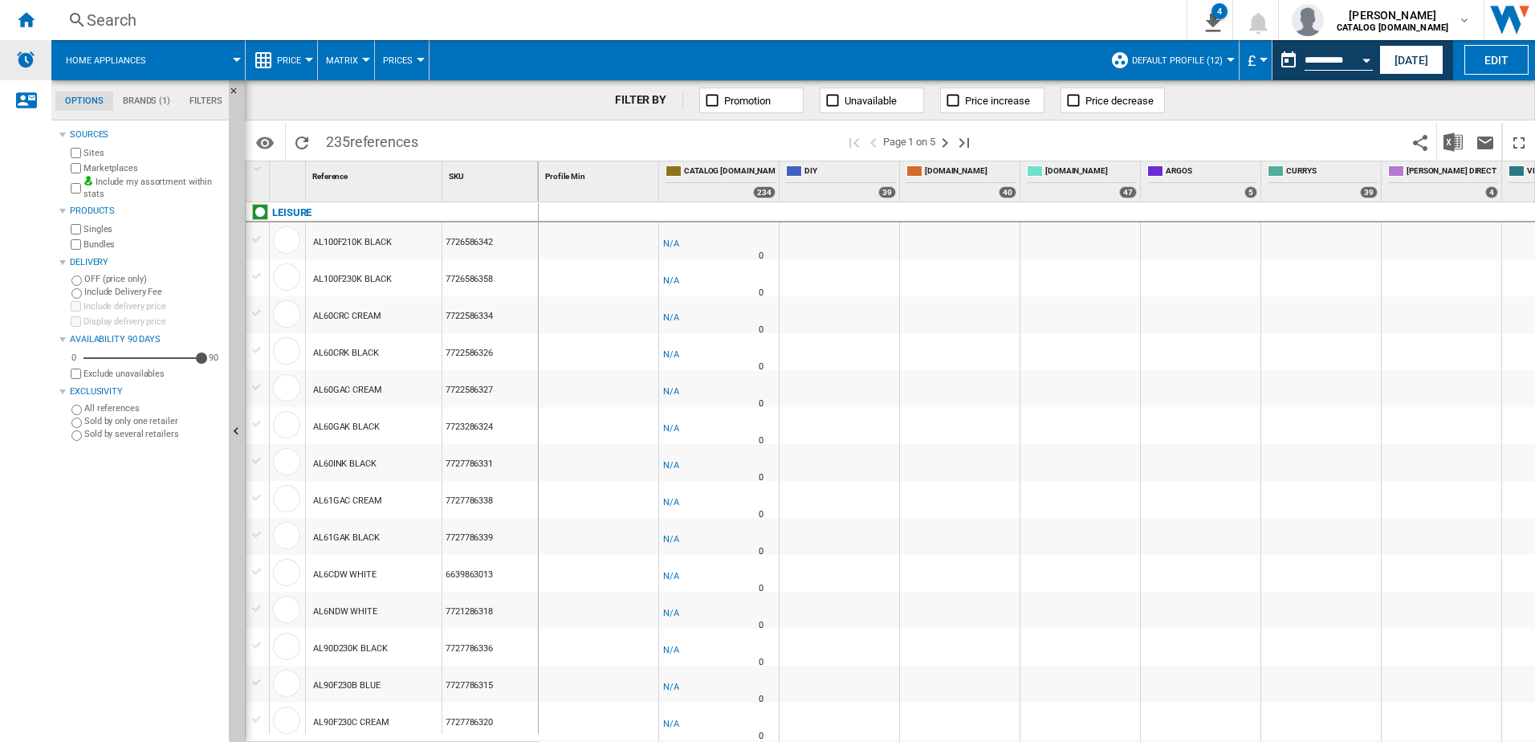
drag, startPoint x: 13, startPoint y: 10, endPoint x: 1, endPoint y: 66, distance: 56.7
click at [13, 10] on div "Home" at bounding box center [25, 20] width 51 height 40
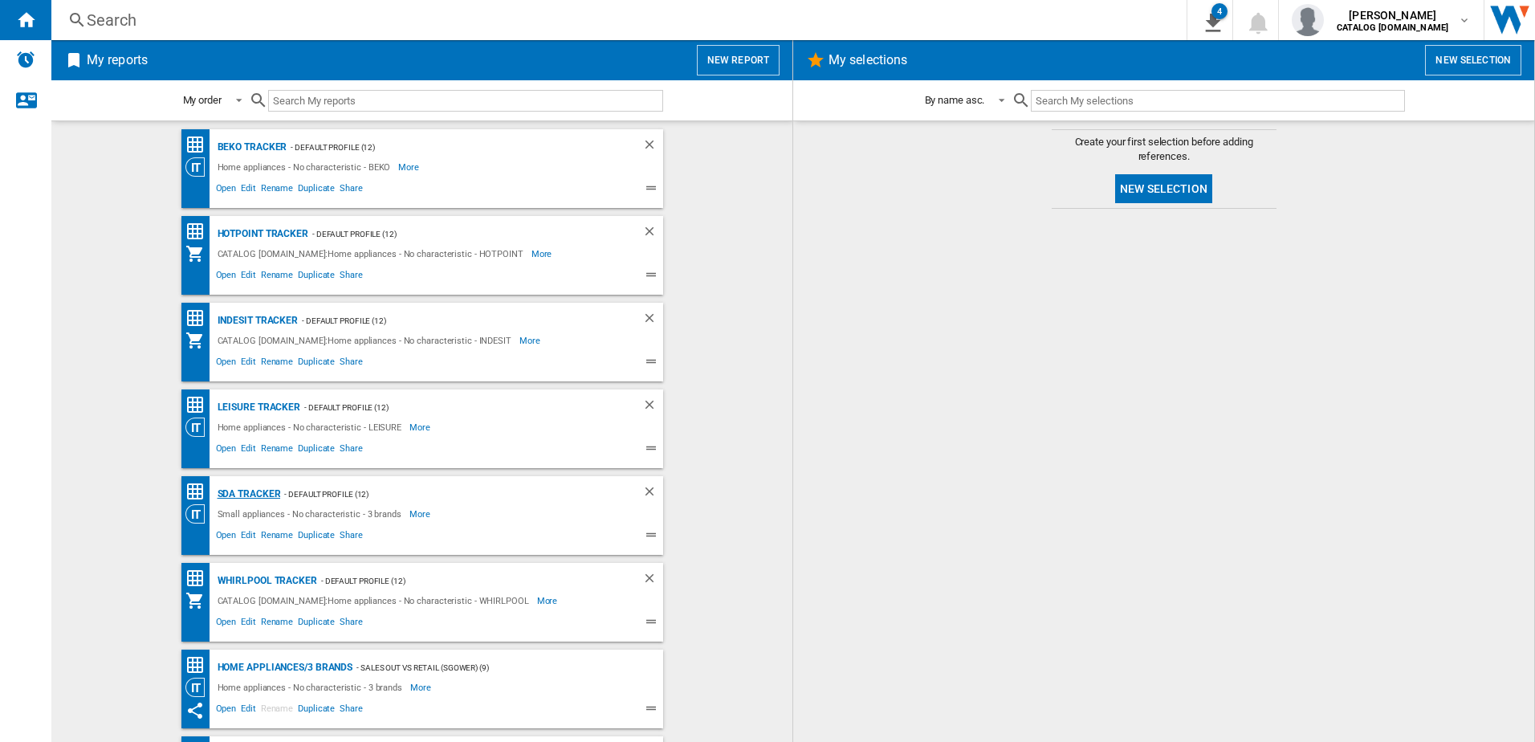
click at [263, 489] on div "SDA Tracker" at bounding box center [247, 494] width 67 height 20
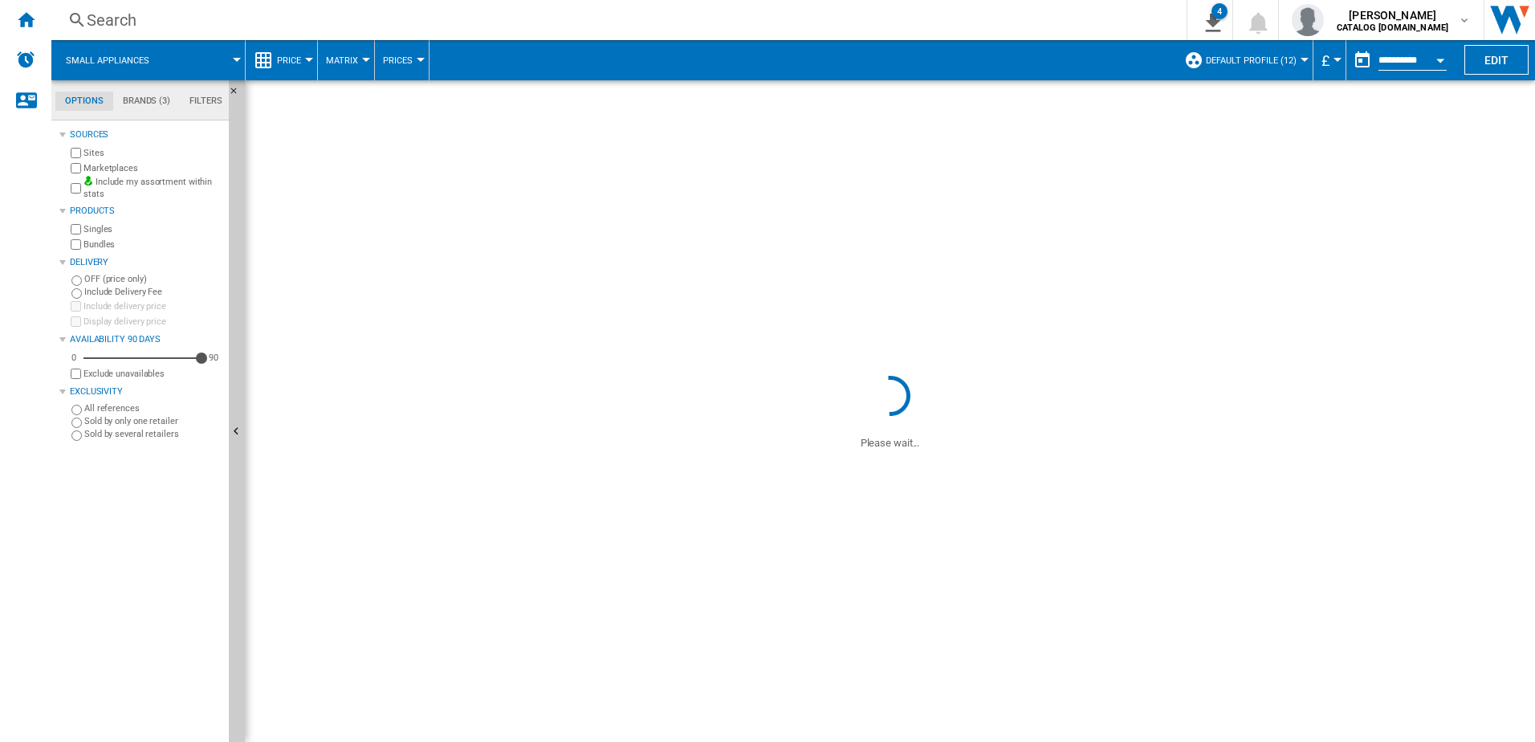
click at [1445, 54] on button "Open calendar" at bounding box center [1440, 57] width 29 height 29
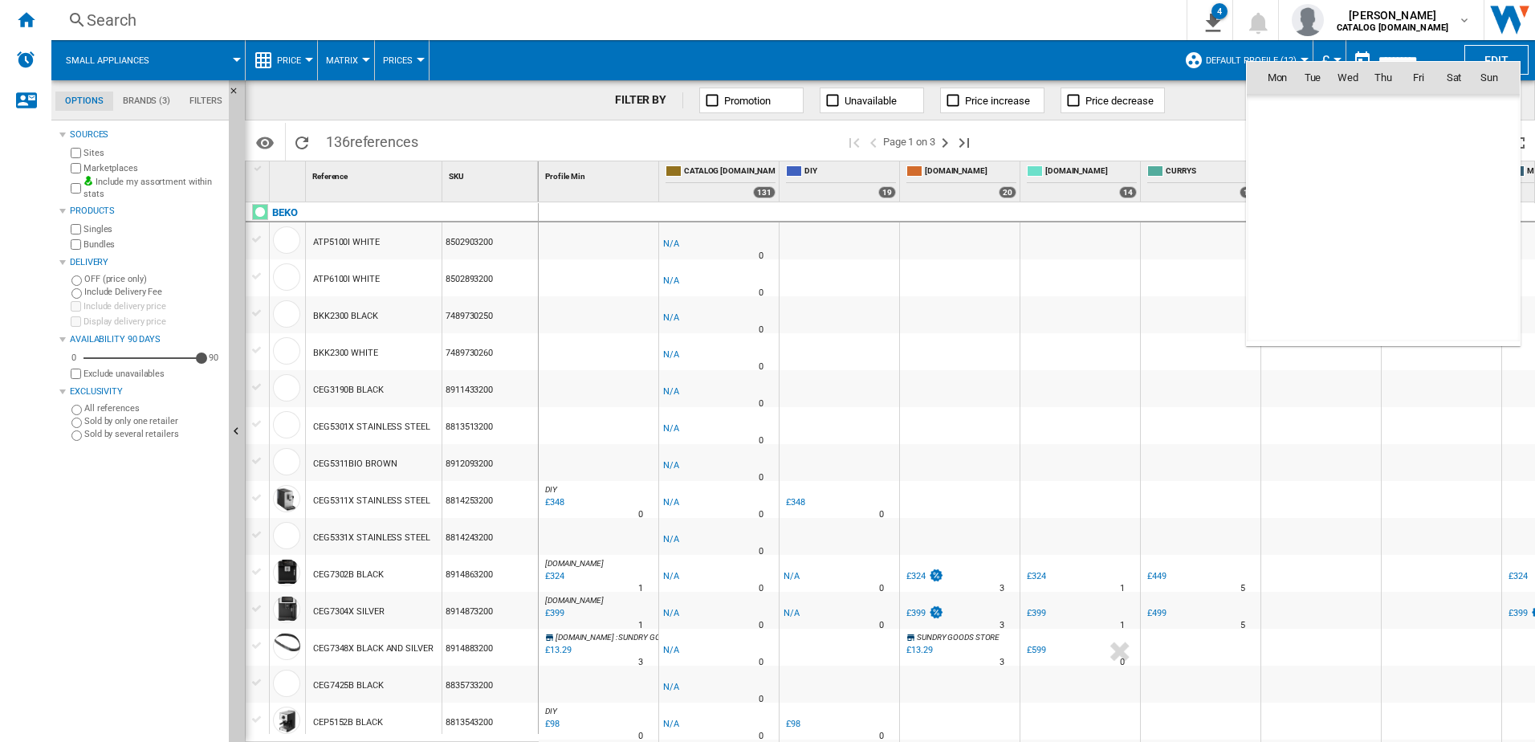
scroll to position [7661, 0]
click at [1376, 145] on span "7" at bounding box center [1384, 148] width 32 height 32
type input "**********"
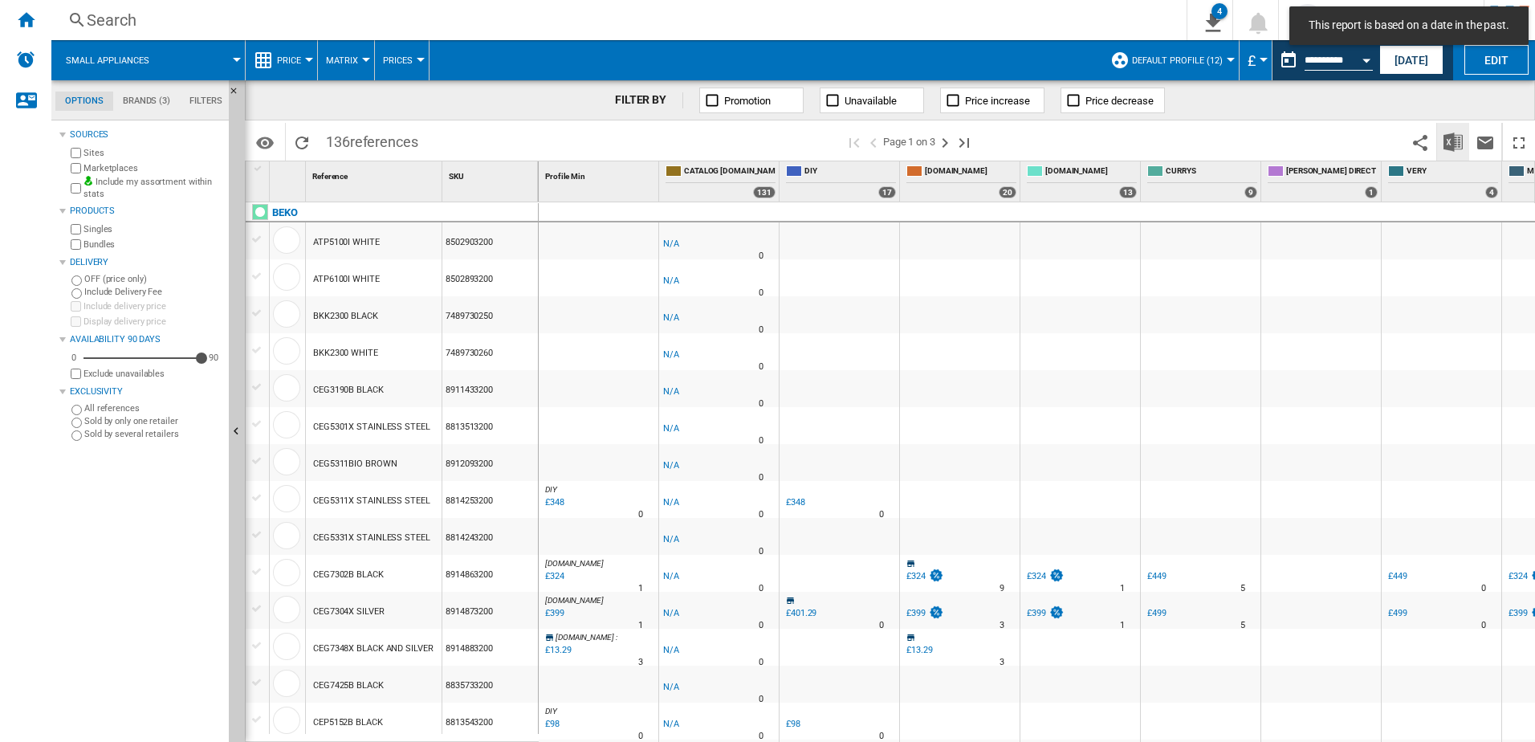
click at [1450, 137] on img "Download in Excel" at bounding box center [1453, 142] width 19 height 19
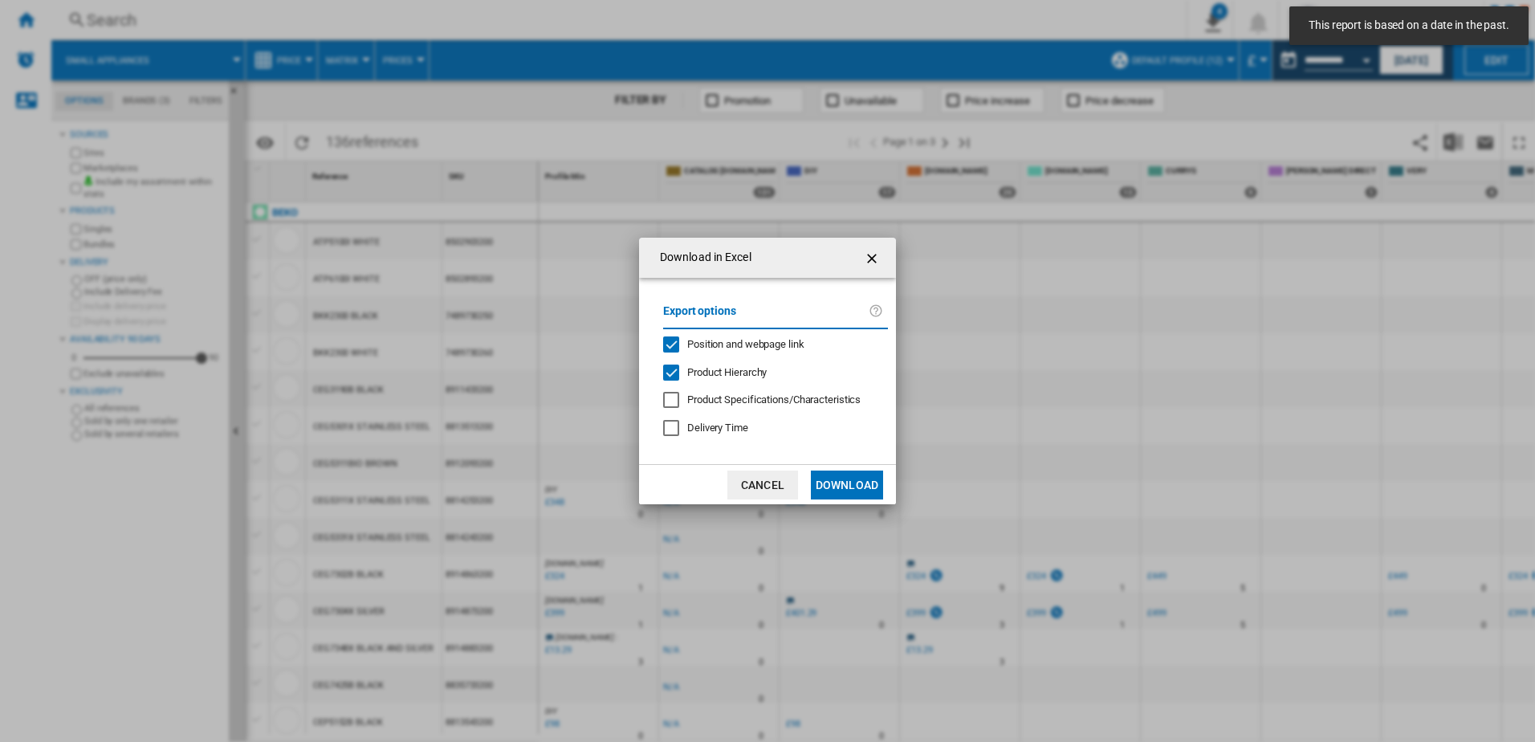
drag, startPoint x: 858, startPoint y: 466, endPoint x: 851, endPoint y: 476, distance: 12.7
click at [858, 467] on md-dialog-actions "Cancel Download" at bounding box center [767, 484] width 257 height 40
drag, startPoint x: 851, startPoint y: 476, endPoint x: 845, endPoint y: 483, distance: 9.7
click at [851, 475] on button "Download" at bounding box center [847, 485] width 72 height 29
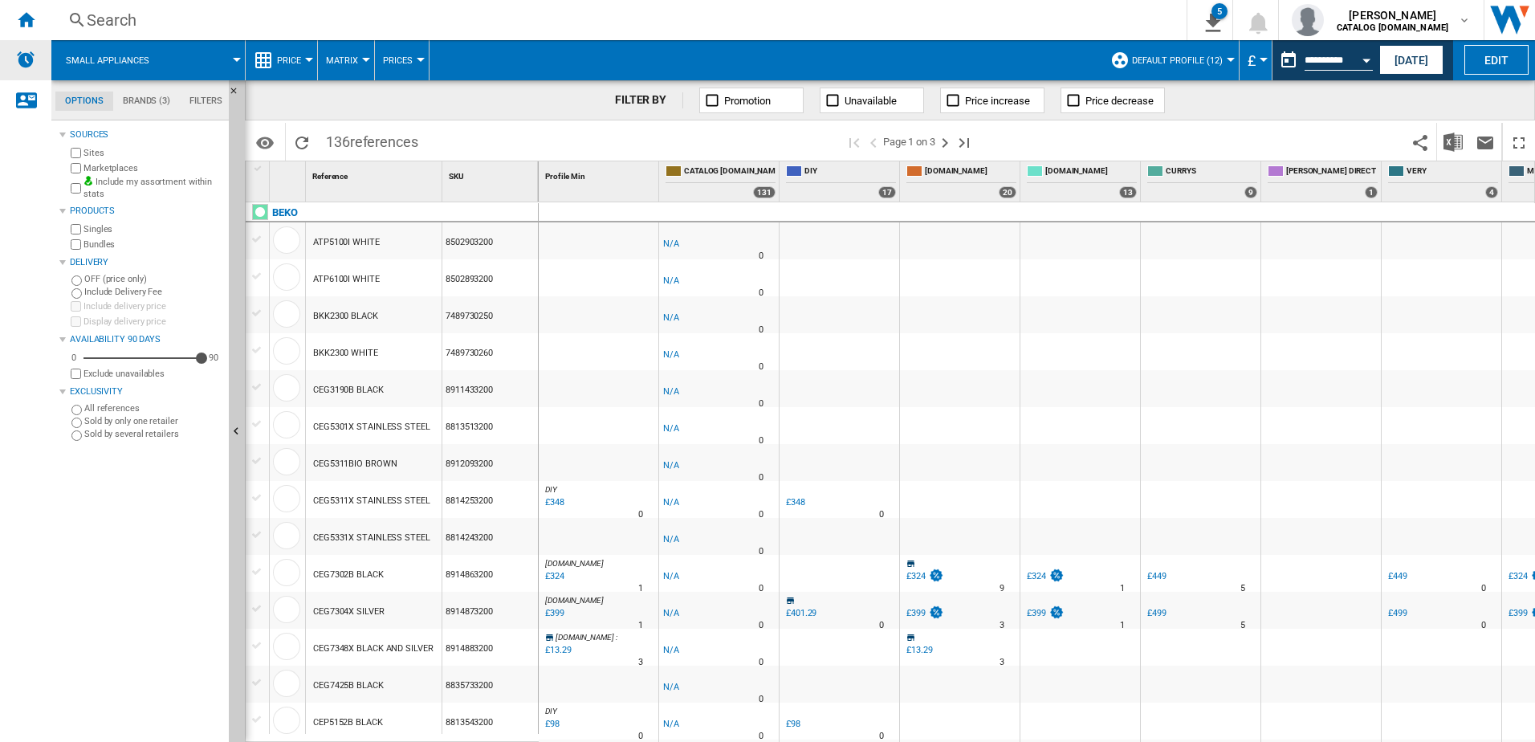
drag, startPoint x: 45, startPoint y: 24, endPoint x: 9, endPoint y: 50, distance: 44.3
click at [45, 25] on div "Home" at bounding box center [25, 20] width 51 height 40
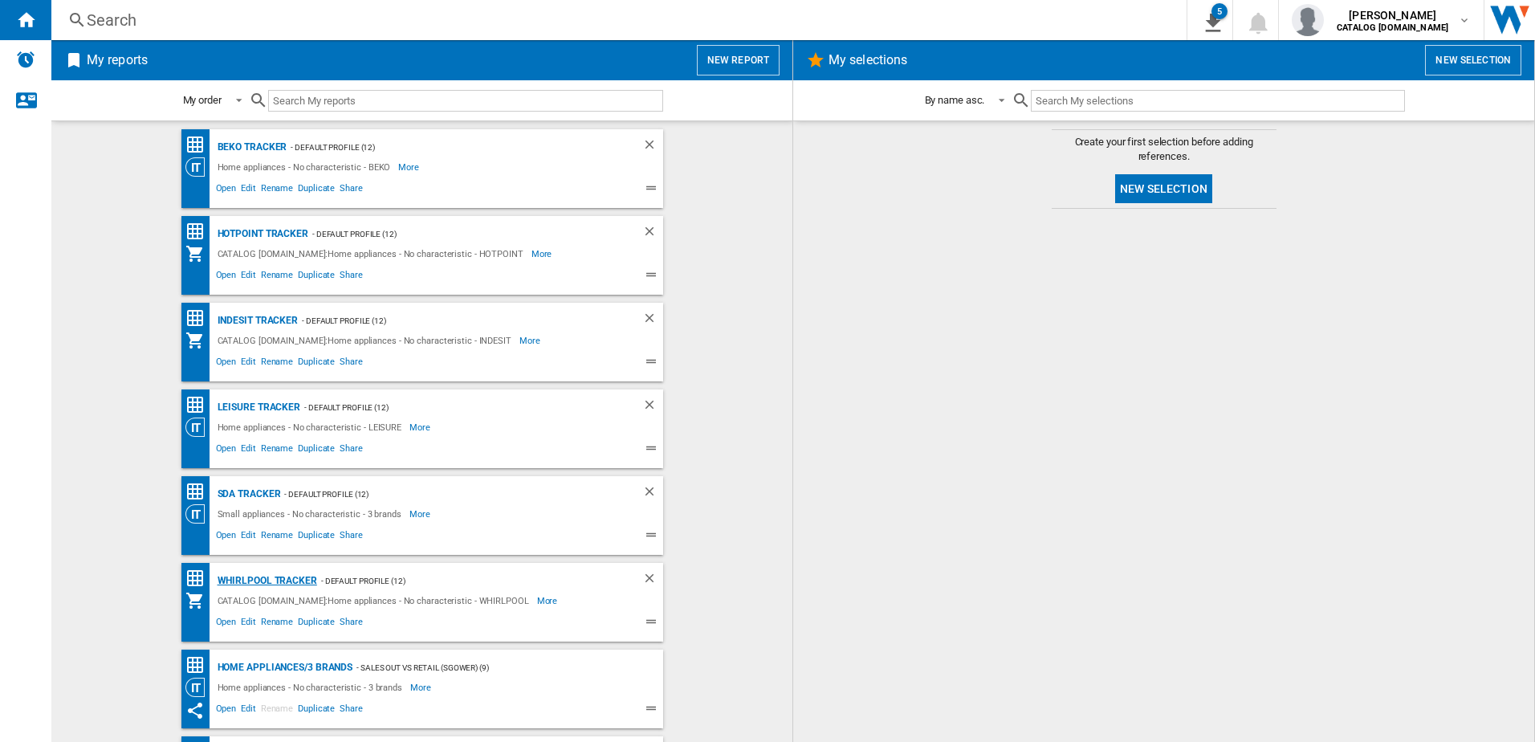
click at [260, 572] on div "Whirlpool Tracker" at bounding box center [266, 581] width 104 height 20
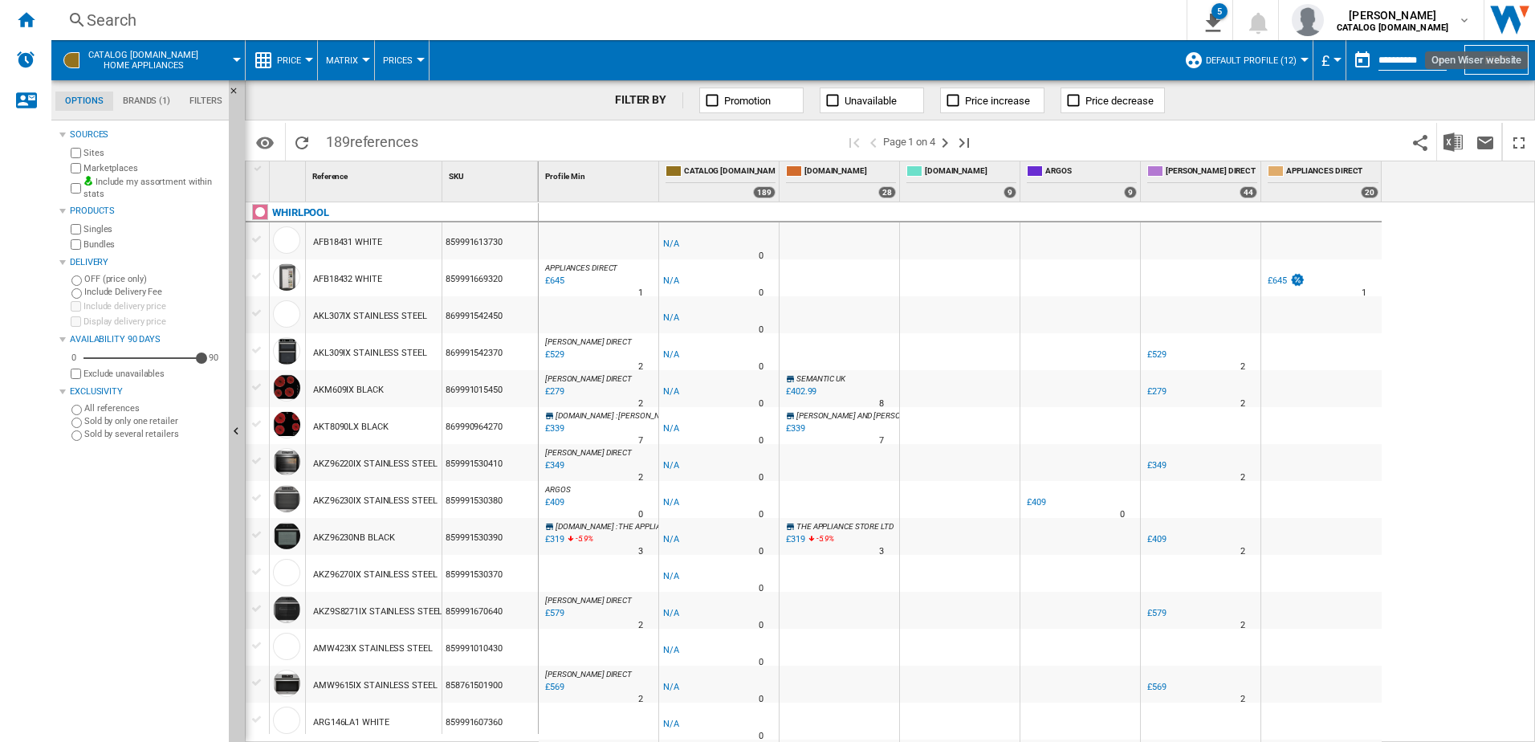
click at [1436, 55] on button "Open calendar" at bounding box center [1440, 57] width 29 height 29
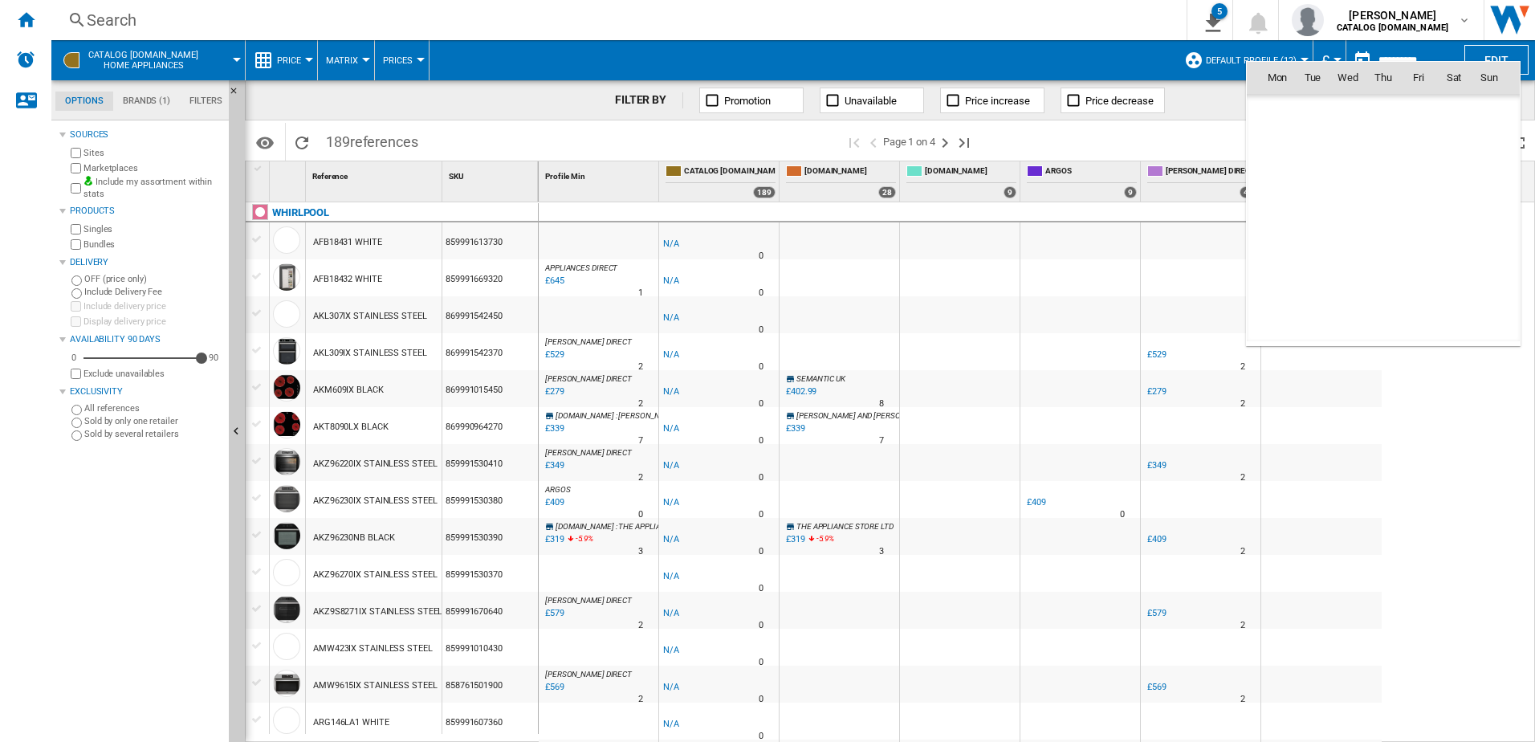
scroll to position [7661, 0]
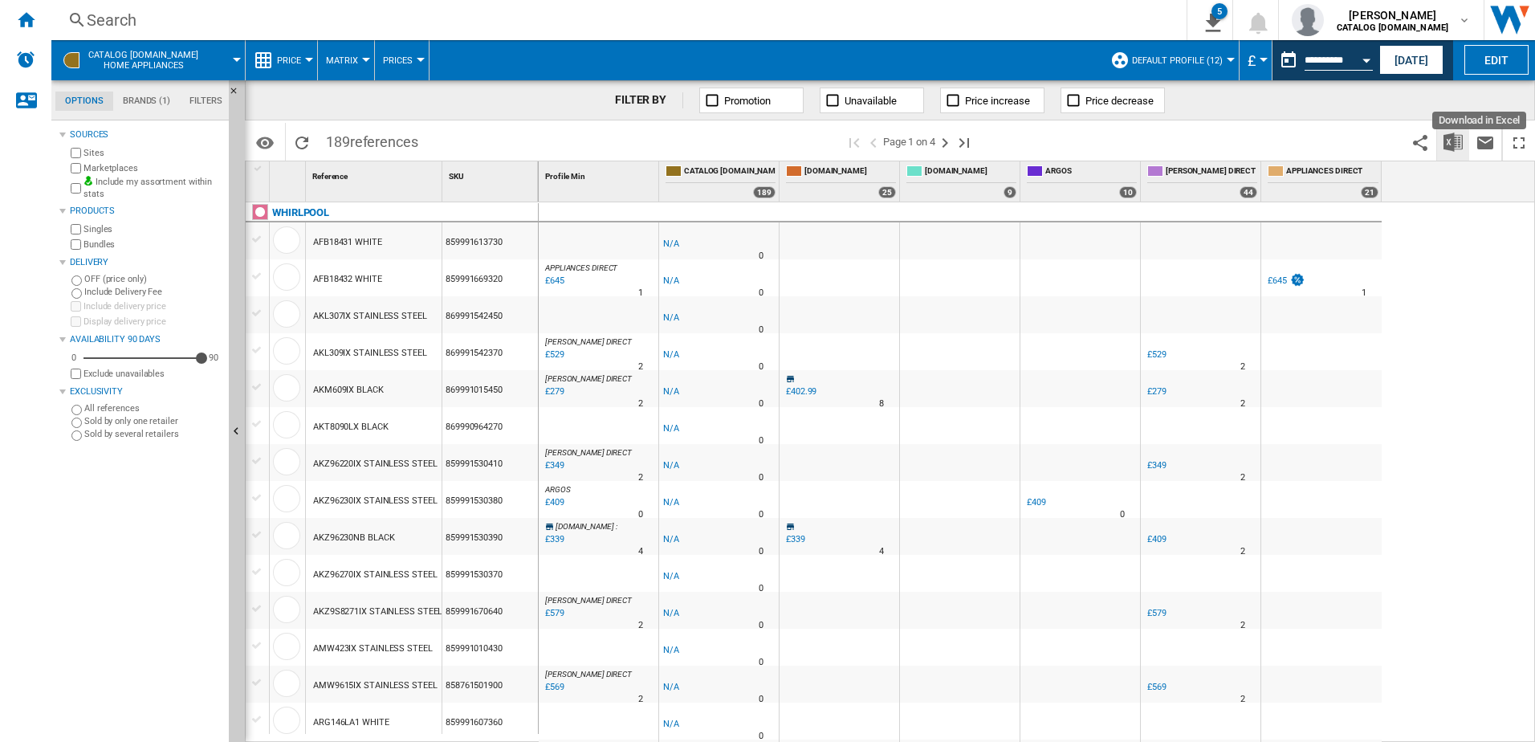
click at [1447, 137] on img "Download in Excel" at bounding box center [1453, 142] width 19 height 19
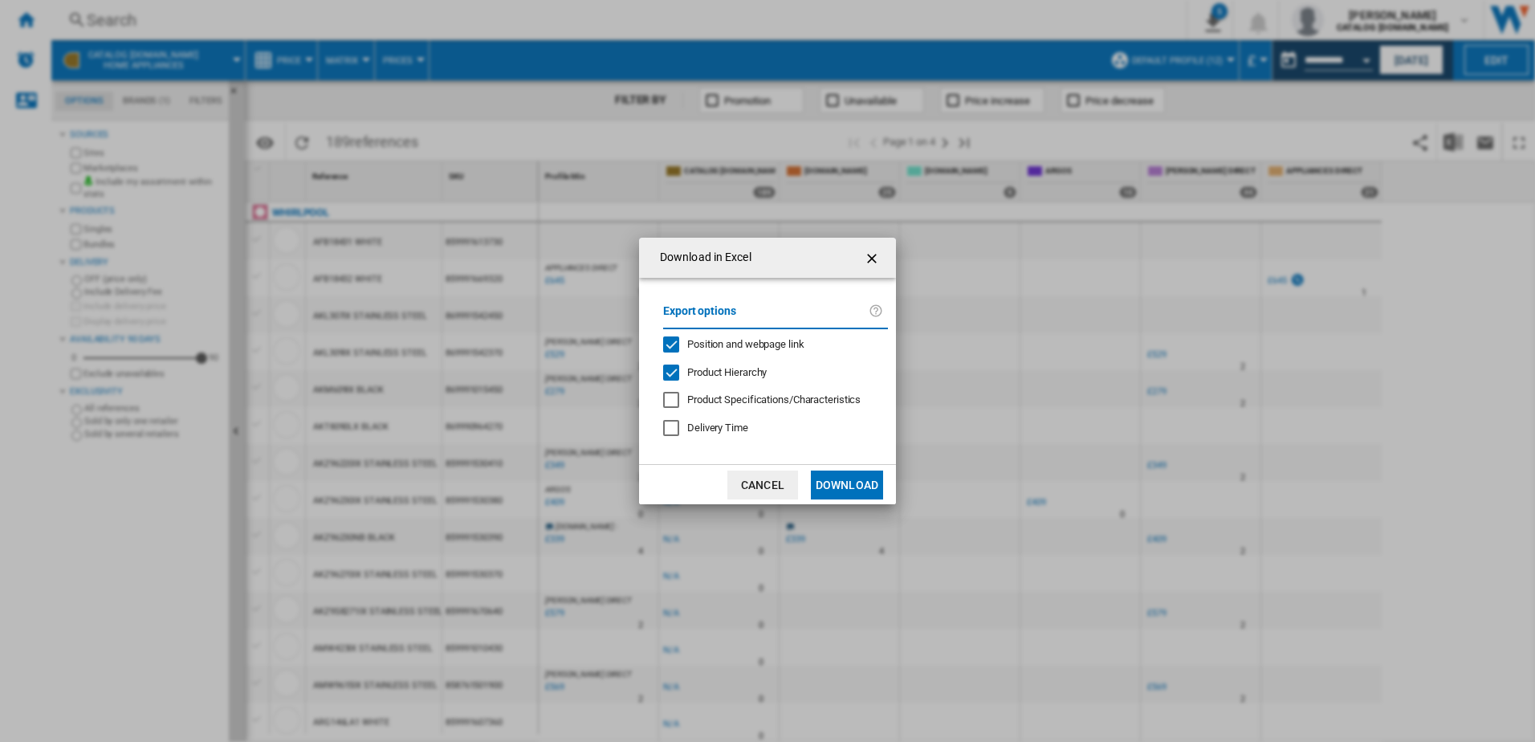
click at [845, 491] on button "Download" at bounding box center [847, 485] width 72 height 29
